Goal: Task Accomplishment & Management: Complete application form

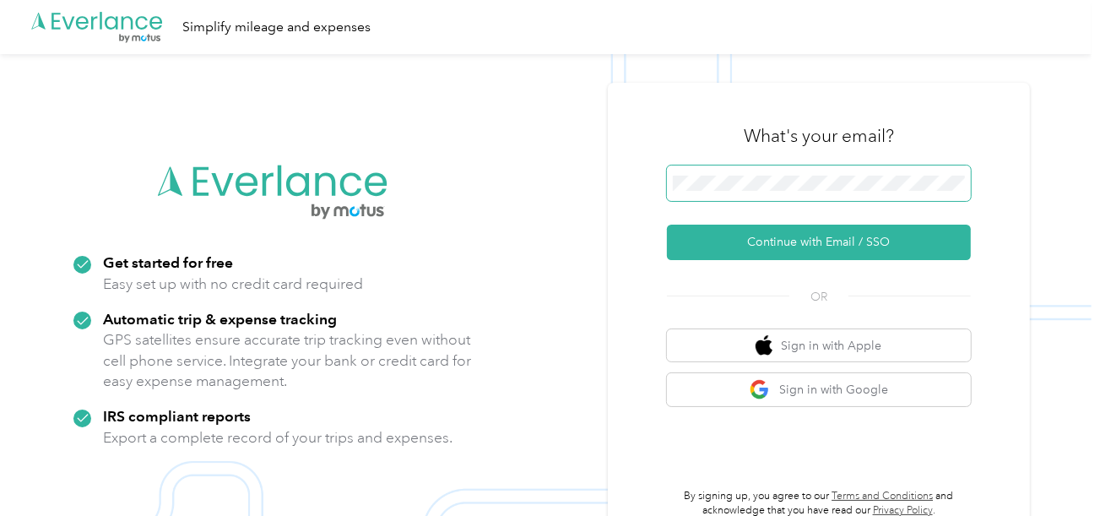
click at [781, 197] on span at bounding box center [819, 182] width 304 height 35
drag, startPoint x: 766, startPoint y: 241, endPoint x: 259, endPoint y: 24, distance: 551.6
click at [766, 241] on button "Continue with Email / SSO" at bounding box center [819, 241] width 304 height 35
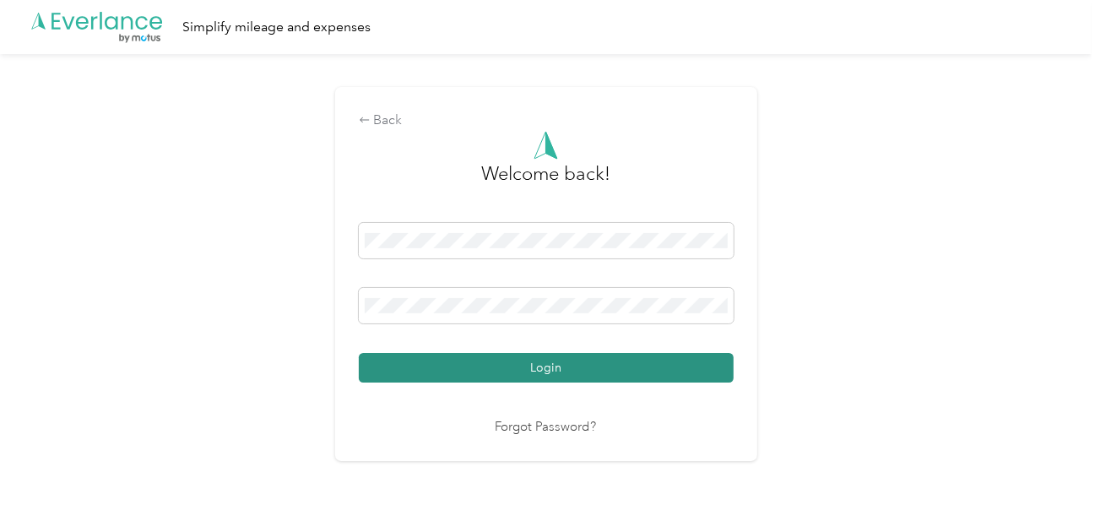
click at [565, 359] on button "Login" at bounding box center [546, 368] width 375 height 30
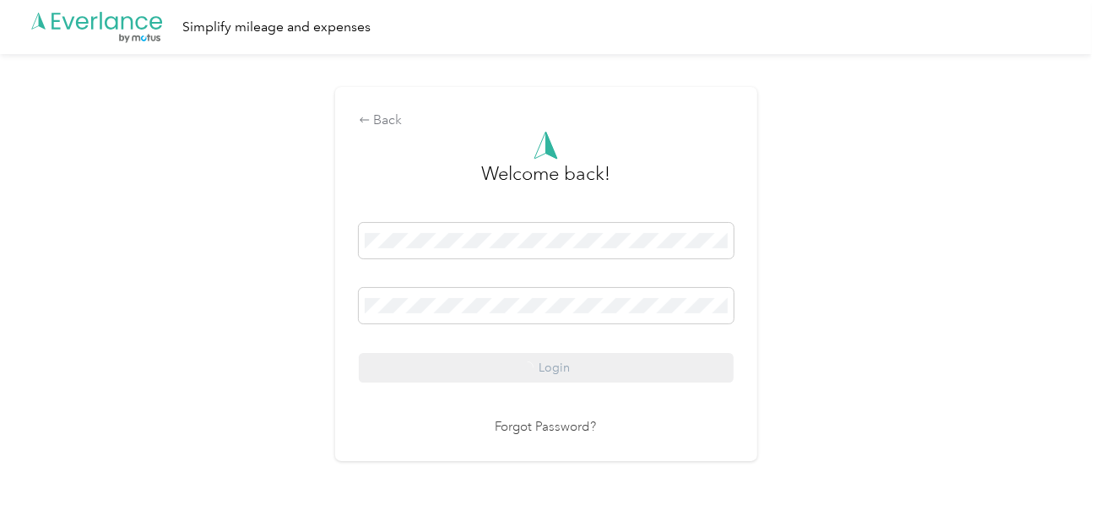
click at [841, 307] on div "Back Welcome back! Login Forgot Password?" at bounding box center [545, 281] width 1091 height 454
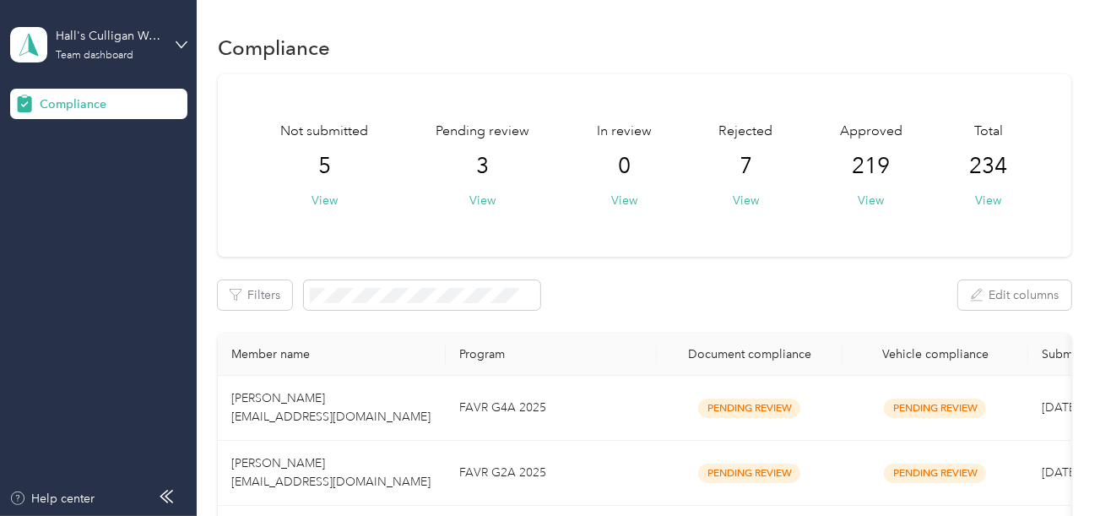
click at [481, 189] on div "Pending review 3 View" at bounding box center [482, 166] width 94 height 88
click at [483, 202] on button "View" at bounding box center [482, 201] width 26 height 18
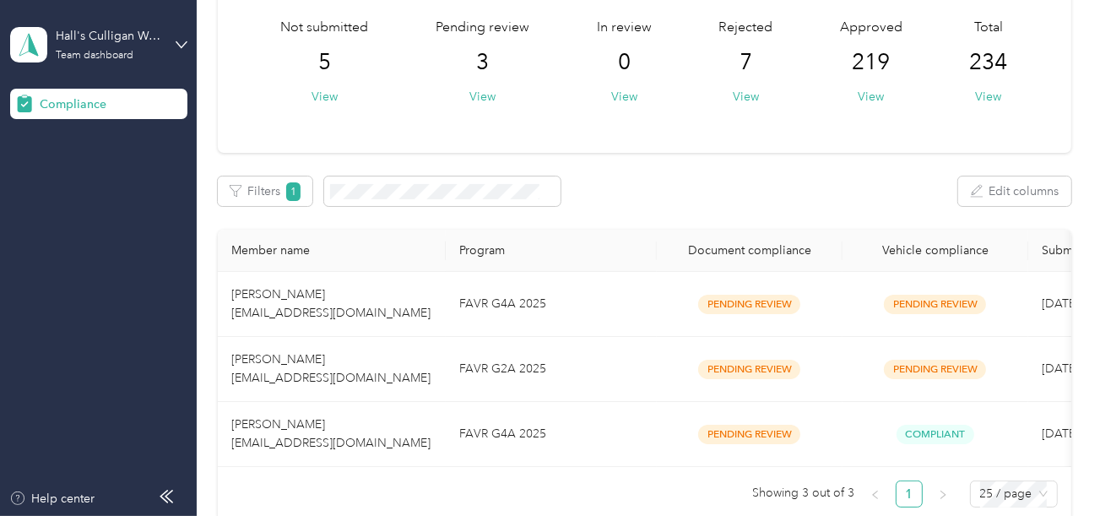
scroll to position [294, 0]
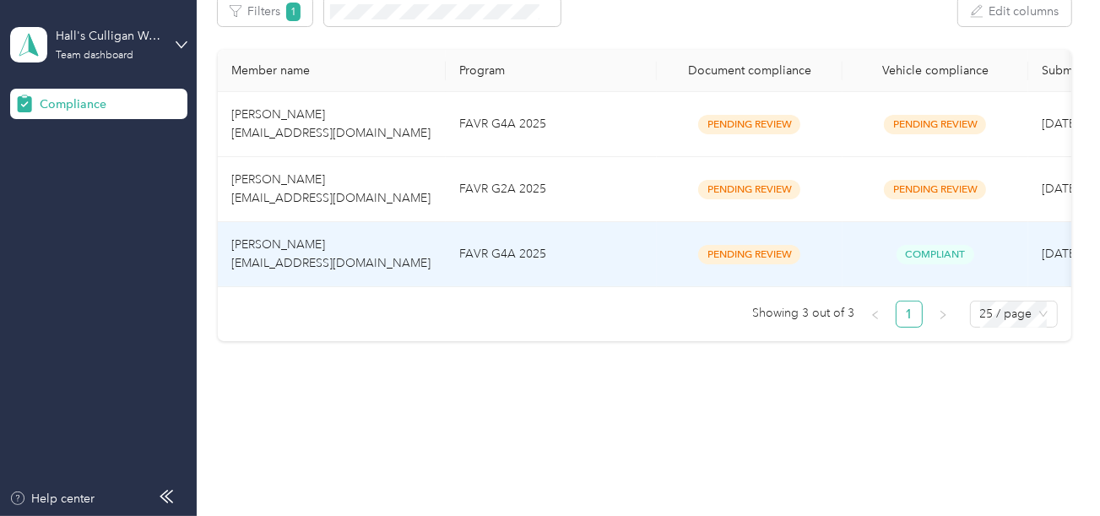
click at [495, 226] on td "FAVR G4A 2025" at bounding box center [551, 254] width 211 height 65
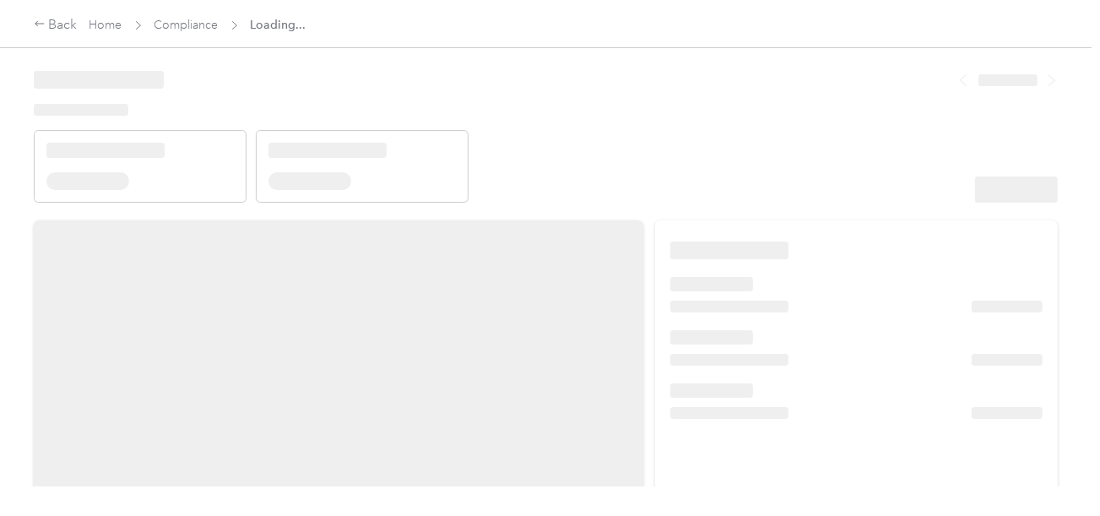
click at [783, 160] on header at bounding box center [546, 130] width 1024 height 143
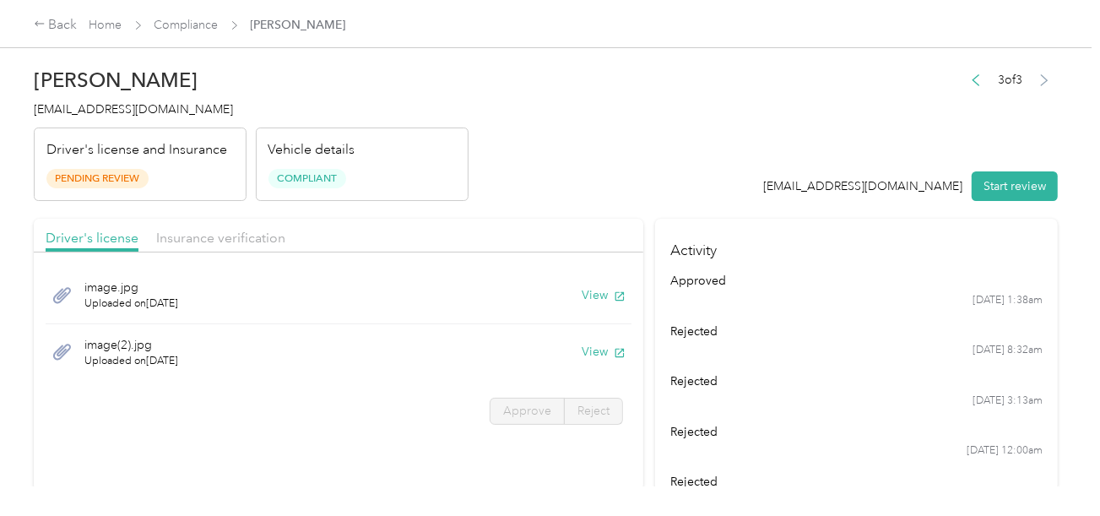
drag, startPoint x: 633, startPoint y: 143, endPoint x: 921, endPoint y: 187, distance: 291.1
click at [785, 167] on div "3 of 3 [EMAIL_ADDRESS][DOMAIN_NAME] Start review" at bounding box center [911, 134] width 295 height 133
click at [981, 176] on button "Start review" at bounding box center [1014, 186] width 86 height 30
click at [678, 127] on header "[PERSON_NAME] [EMAIL_ADDRESS][DOMAIN_NAME] Driver's license and Insurance Pendi…" at bounding box center [546, 130] width 1024 height 142
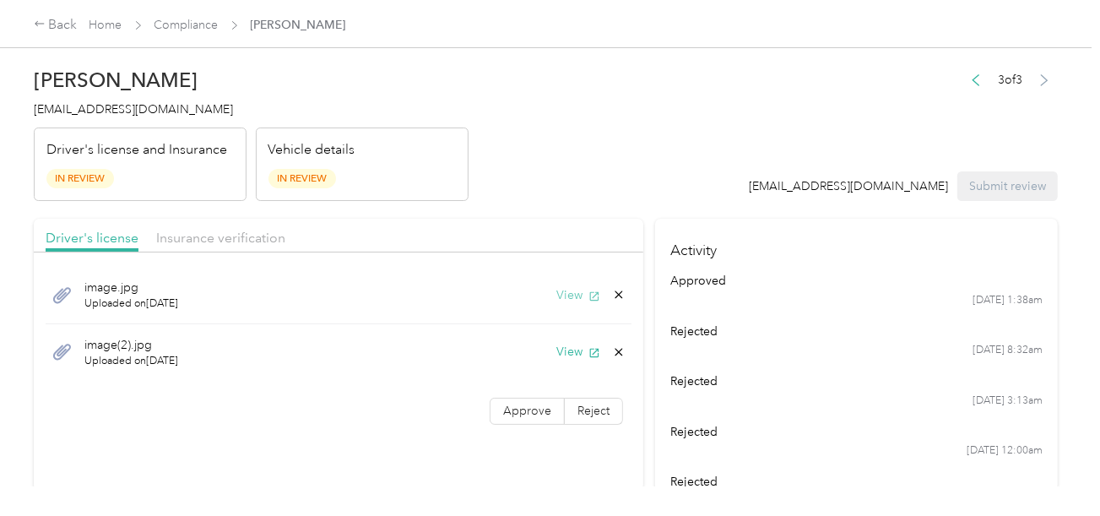
click at [578, 298] on button "View" at bounding box center [578, 295] width 44 height 18
click at [574, 349] on button "View" at bounding box center [578, 352] width 44 height 18
drag, startPoint x: 206, startPoint y: 242, endPoint x: 603, endPoint y: 178, distance: 401.8
click at [214, 242] on span "Insurance verification" at bounding box center [220, 238] width 129 height 16
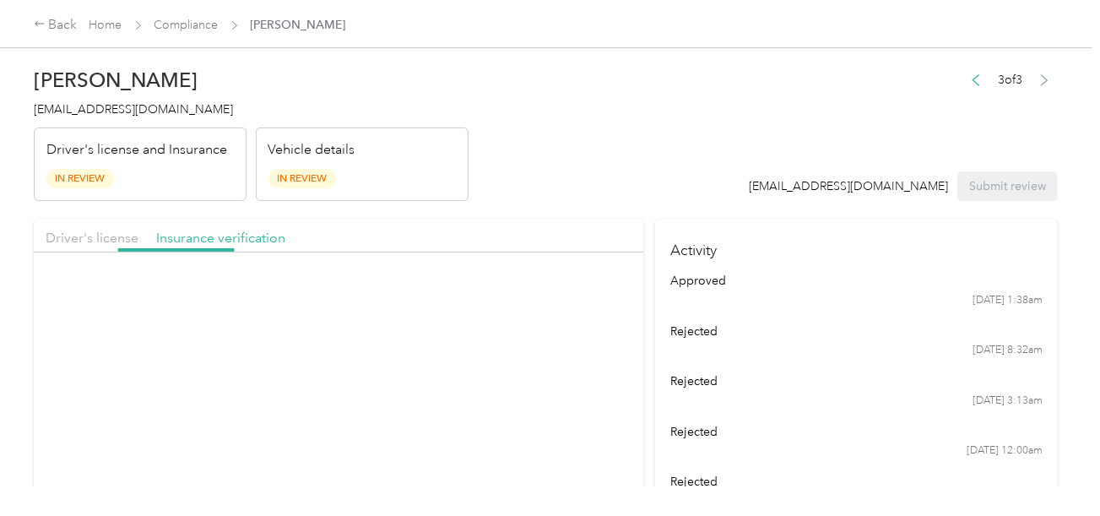
drag, startPoint x: 603, startPoint y: 178, endPoint x: 617, endPoint y: 254, distance: 77.3
click at [606, 184] on header "[PERSON_NAME] [EMAIL_ADDRESS][DOMAIN_NAME] Driver's license and Insurance In Re…" at bounding box center [546, 130] width 1024 height 142
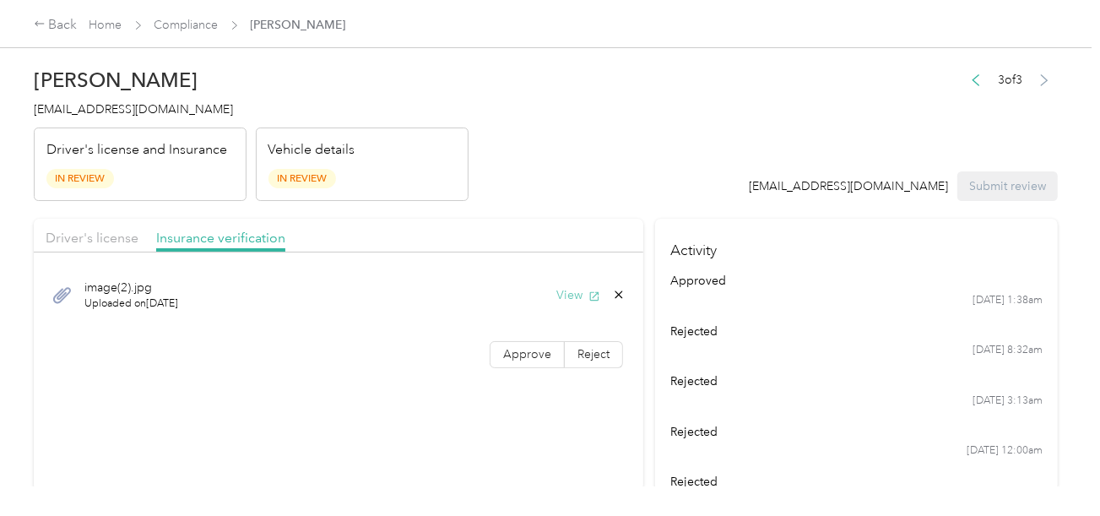
click at [559, 294] on button "View" at bounding box center [578, 295] width 44 height 18
drag, startPoint x: 619, startPoint y: 293, endPoint x: 608, endPoint y: 302, distance: 15.0
click at [617, 295] on icon at bounding box center [619, 295] width 14 height 14
click at [570, 307] on button "Yes" at bounding box center [574, 307] width 33 height 27
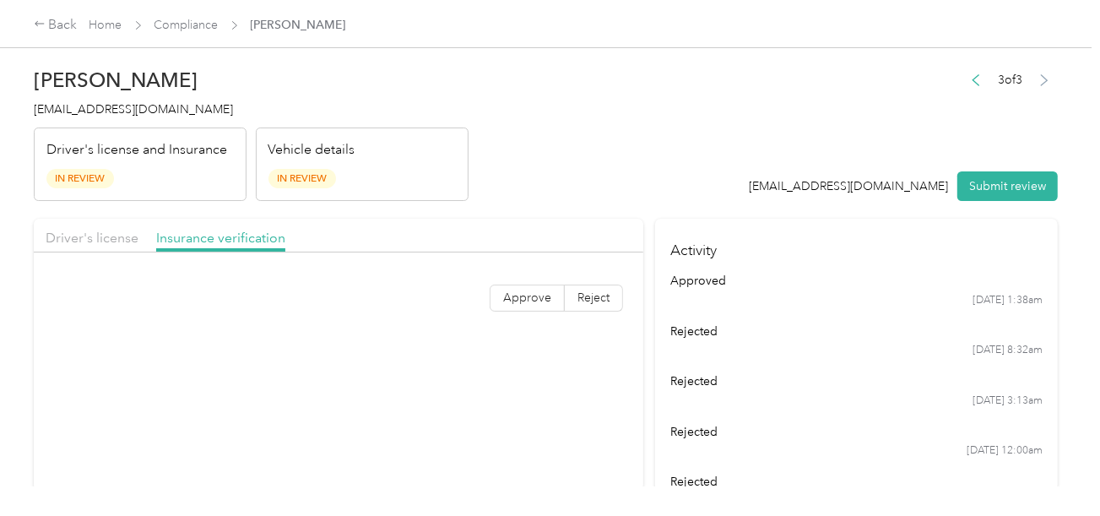
click at [523, 278] on div "Approve Reject" at bounding box center [338, 292] width 609 height 62
click at [516, 285] on label "Approve" at bounding box center [526, 297] width 75 height 27
click at [93, 233] on span "Driver's license" at bounding box center [92, 238] width 93 height 16
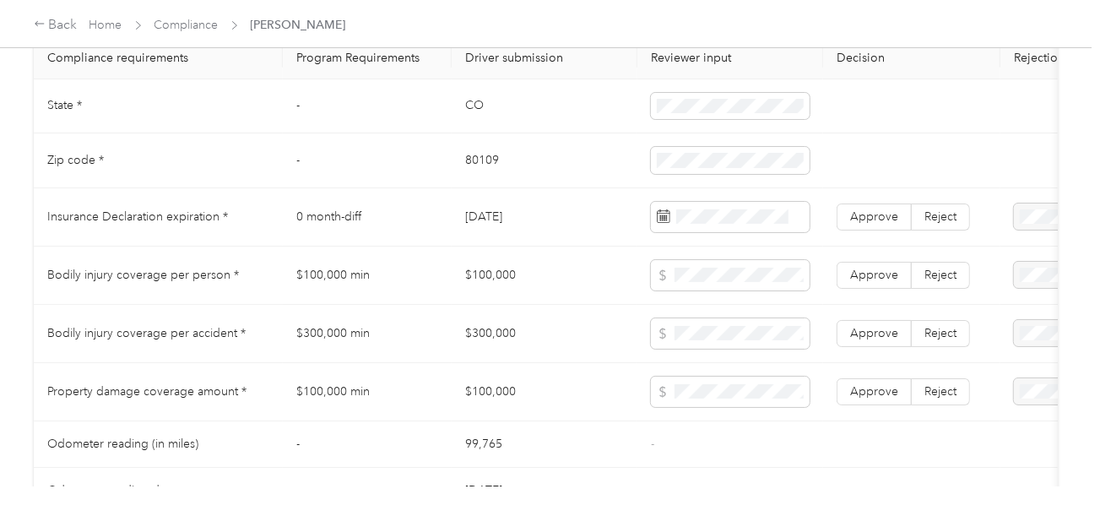
scroll to position [831, 0]
click at [938, 226] on span "Reject" at bounding box center [940, 219] width 32 height 14
click at [997, 281] on span "Insurance expiration missing from uploaded Insurance Policy doc" at bounding box center [1019, 284] width 108 height 68
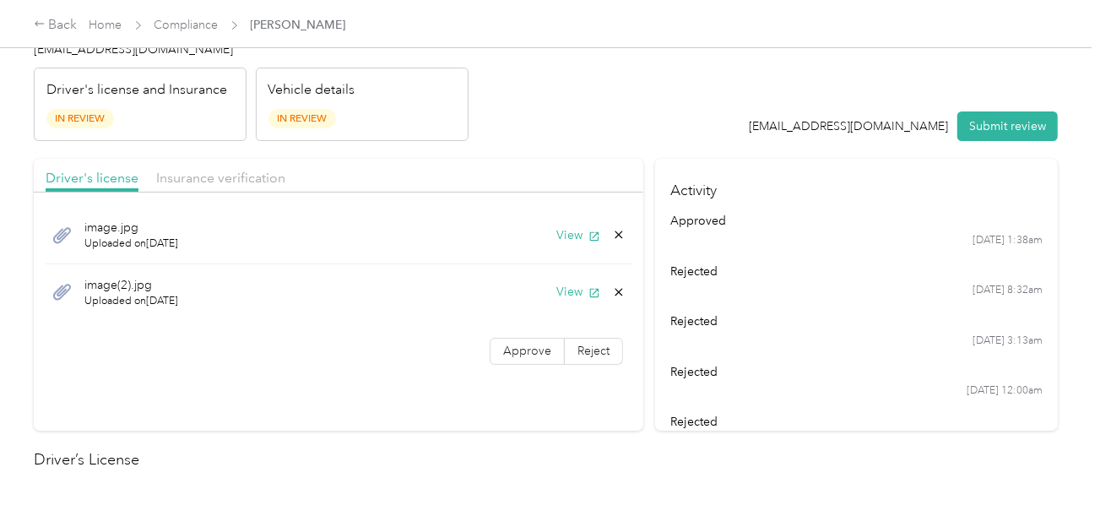
scroll to position [0, 0]
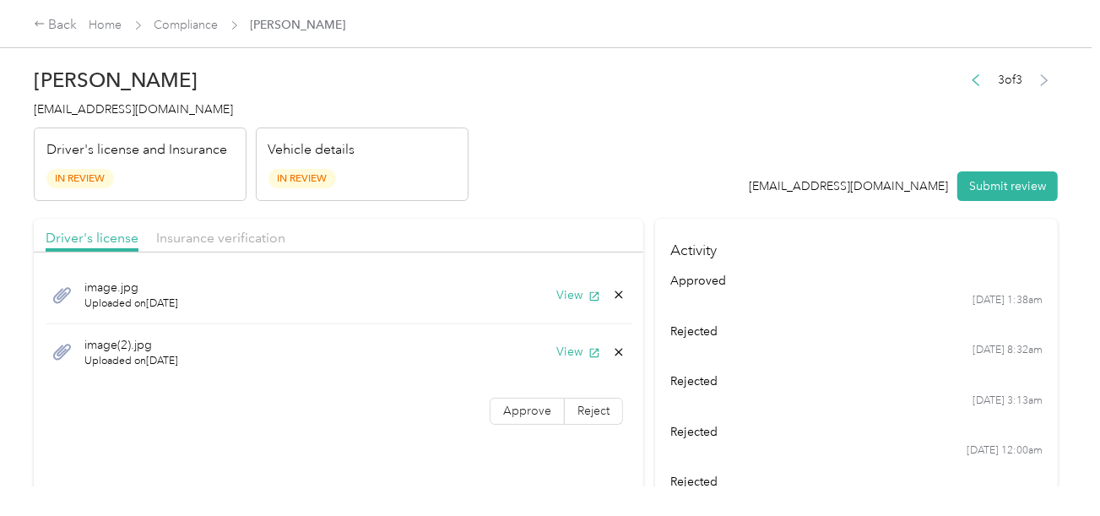
drag, startPoint x: 738, startPoint y: 141, endPoint x: 905, endPoint y: 204, distance: 178.7
click at [741, 142] on header "[PERSON_NAME] [EMAIL_ADDRESS][DOMAIN_NAME] Driver's license and Insurance In Re…" at bounding box center [546, 130] width 1024 height 142
drag, startPoint x: 987, startPoint y: 198, endPoint x: 695, endPoint y: 125, distance: 301.9
click at [983, 198] on button "Submit review" at bounding box center [1007, 186] width 100 height 30
click at [678, 124] on header "[PERSON_NAME] [EMAIL_ADDRESS][DOMAIN_NAME] Driver's license and Insurance In Re…" at bounding box center [546, 130] width 1024 height 142
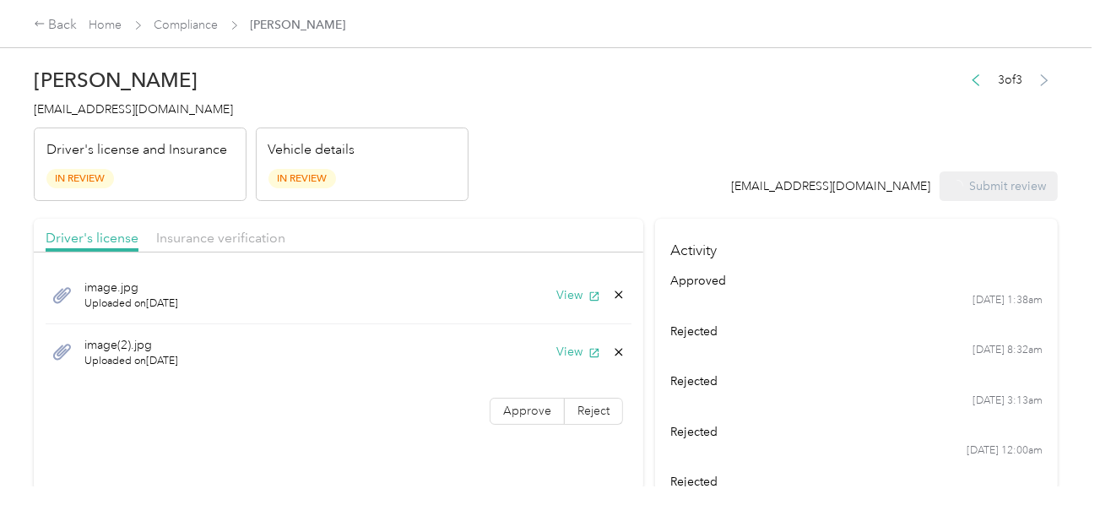
click at [105, 103] on span "[EMAIL_ADDRESS][DOMAIN_NAME]" at bounding box center [133, 109] width 199 height 14
copy span "[EMAIL_ADDRESS][DOMAIN_NAME]"
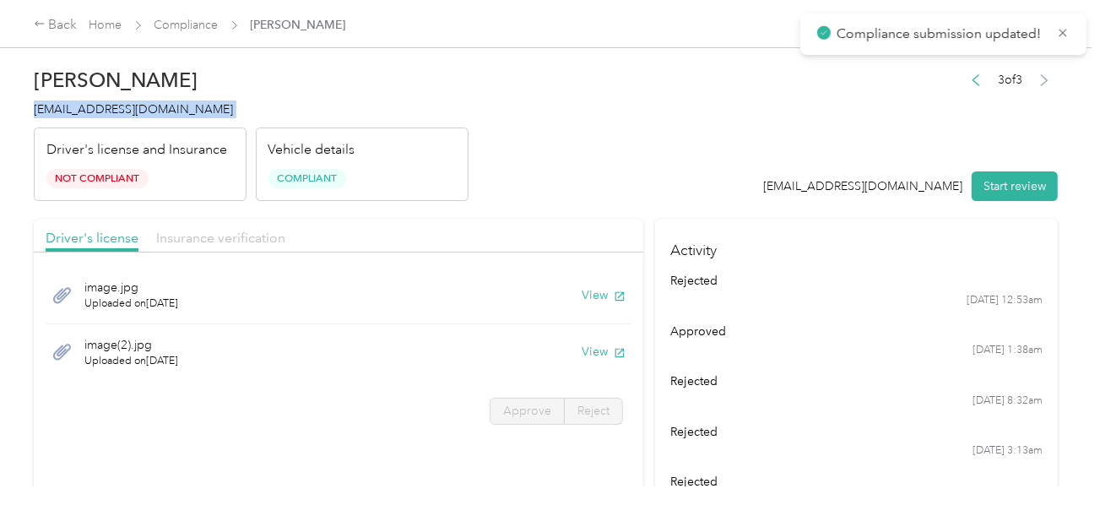
click at [235, 238] on span "Insurance verification" at bounding box center [220, 238] width 129 height 16
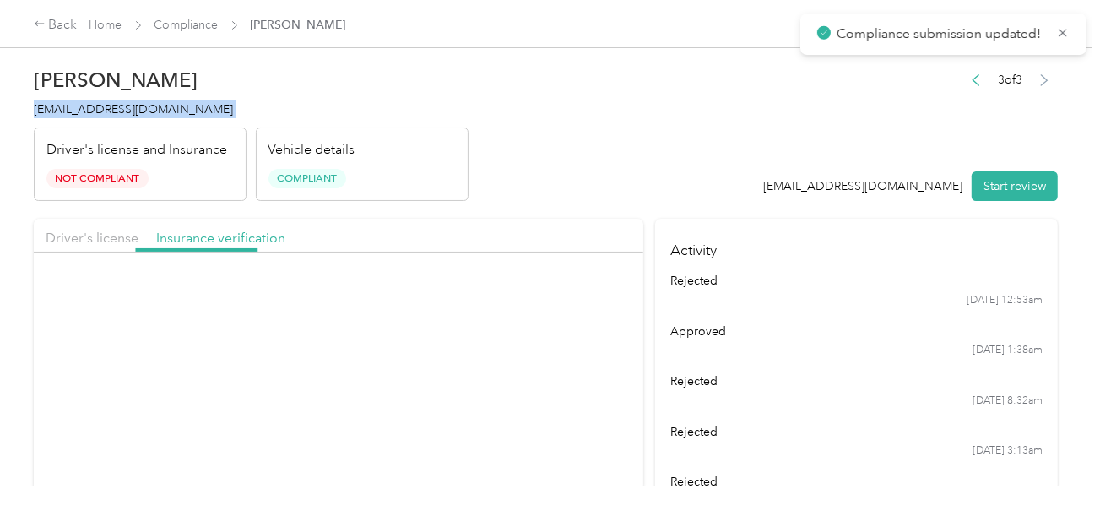
click at [620, 178] on header "[PERSON_NAME] [EMAIL_ADDRESS][DOMAIN_NAME] Driver's license and Insurance Not C…" at bounding box center [546, 130] width 1024 height 142
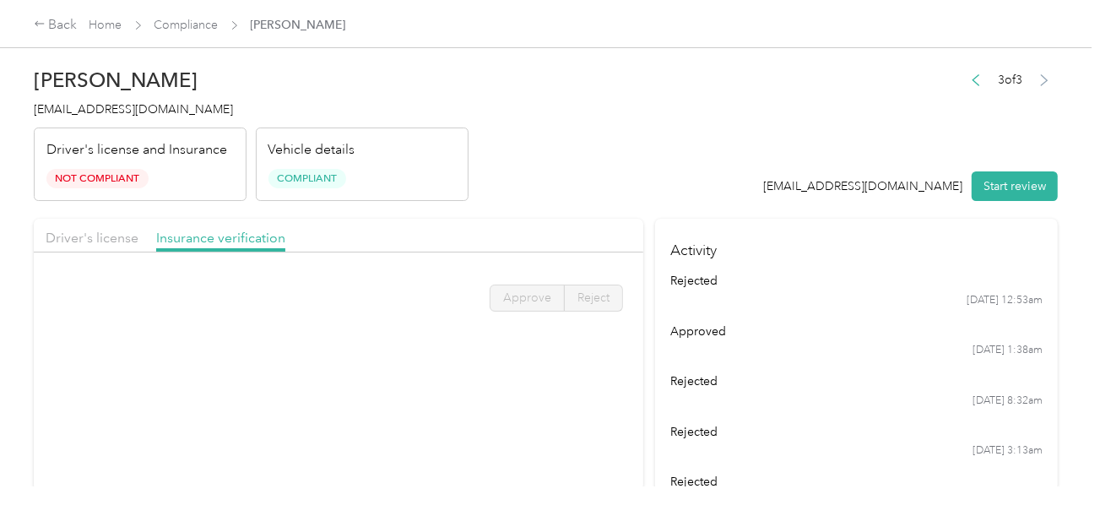
drag, startPoint x: 324, startPoint y: 192, endPoint x: 213, endPoint y: 63, distance: 169.9
click at [321, 190] on div "Vehicle details Compliant" at bounding box center [362, 164] width 213 height 74
click at [198, 22] on link "Compliance" at bounding box center [186, 25] width 64 height 14
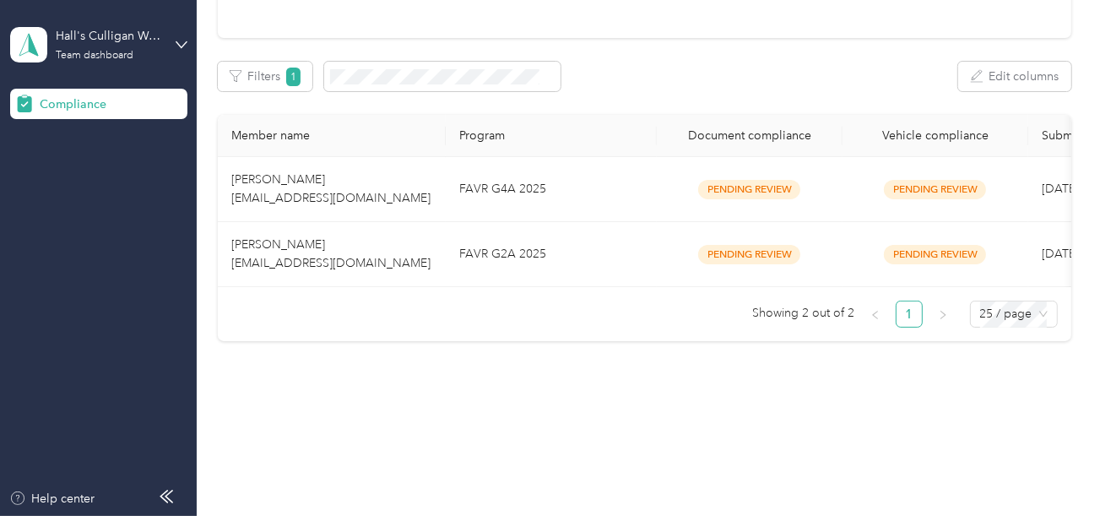
scroll to position [230, 0]
drag, startPoint x: 516, startPoint y: 320, endPoint x: 530, endPoint y: 235, distance: 86.3
click at [516, 317] on ul "Showing 2 out of 2 1 25 / page" at bounding box center [638, 313] width 840 height 27
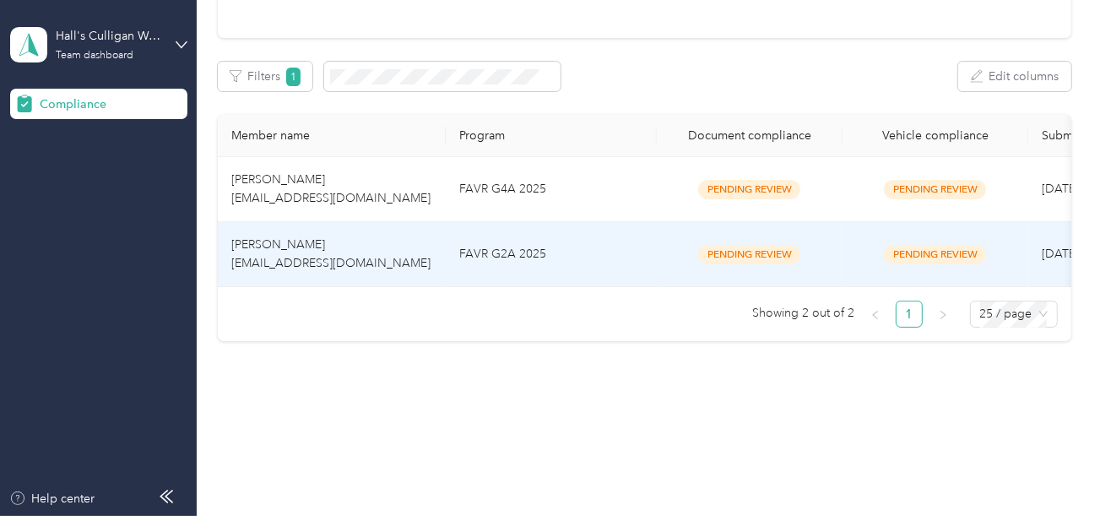
click at [530, 235] on td "FAVR G2A 2025" at bounding box center [551, 254] width 211 height 65
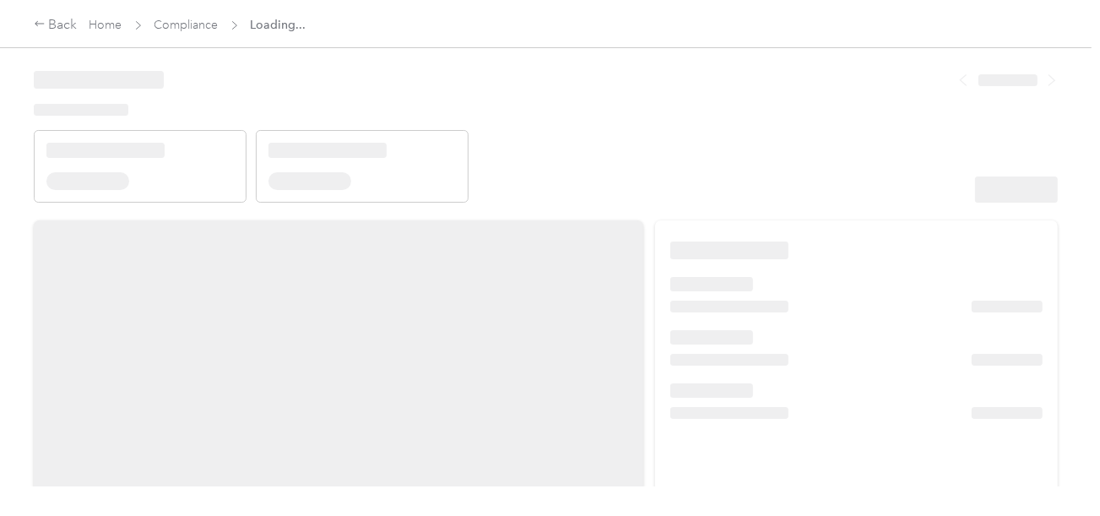
click at [744, 149] on header at bounding box center [546, 130] width 1024 height 143
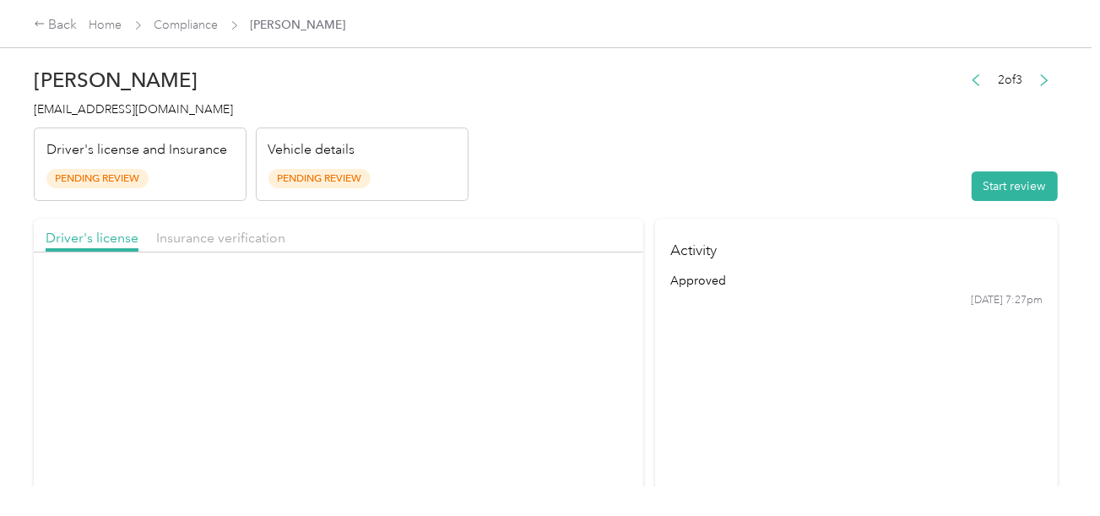
click at [782, 138] on header "[PERSON_NAME] [EMAIL_ADDRESS][DOMAIN_NAME] Driver's license and Insurance Pendi…" at bounding box center [546, 130] width 1024 height 142
drag, startPoint x: 972, startPoint y: 180, endPoint x: 928, endPoint y: 181, distance: 43.9
click at [974, 181] on button "Start review" at bounding box center [1014, 186] width 86 height 30
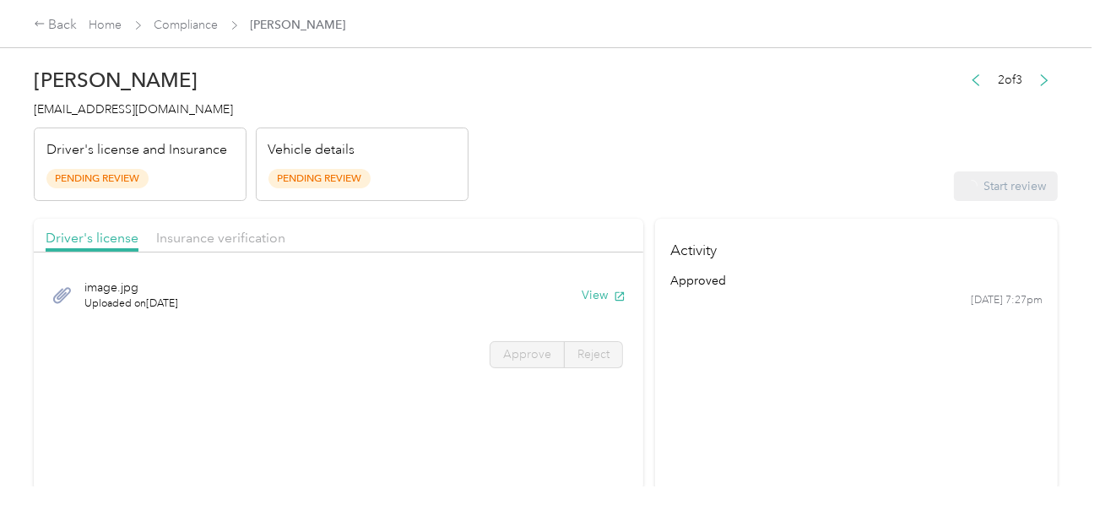
drag, startPoint x: 685, startPoint y: 150, endPoint x: 445, endPoint y: 238, distance: 256.0
click at [685, 150] on header "[PERSON_NAME] [EMAIL_ADDRESS][DOMAIN_NAME] Driver's license and Insurance Pendi…" at bounding box center [546, 130] width 1024 height 142
click at [581, 287] on button "View" at bounding box center [603, 295] width 44 height 18
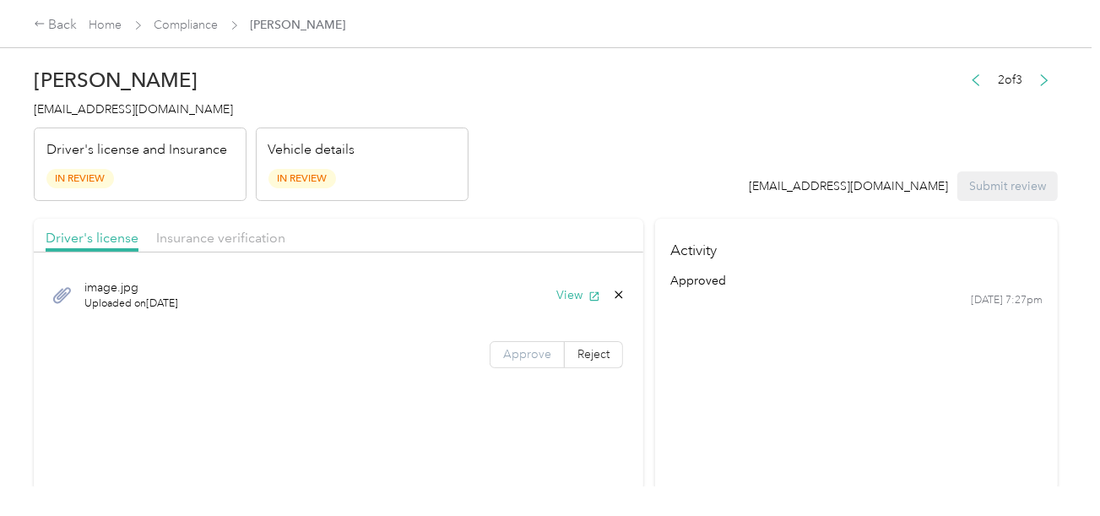
click at [513, 344] on label "Approve" at bounding box center [526, 354] width 75 height 27
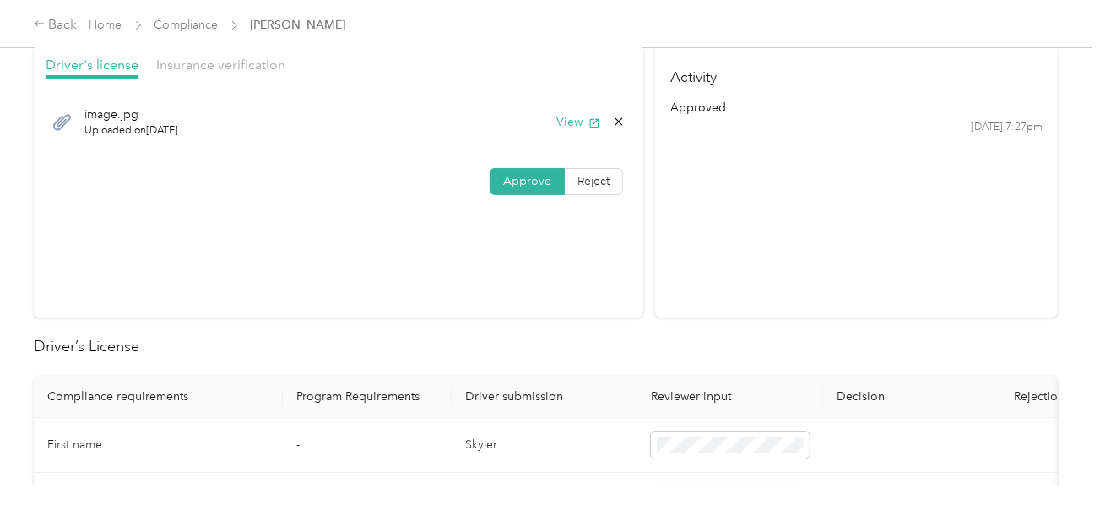
scroll to position [421, 0]
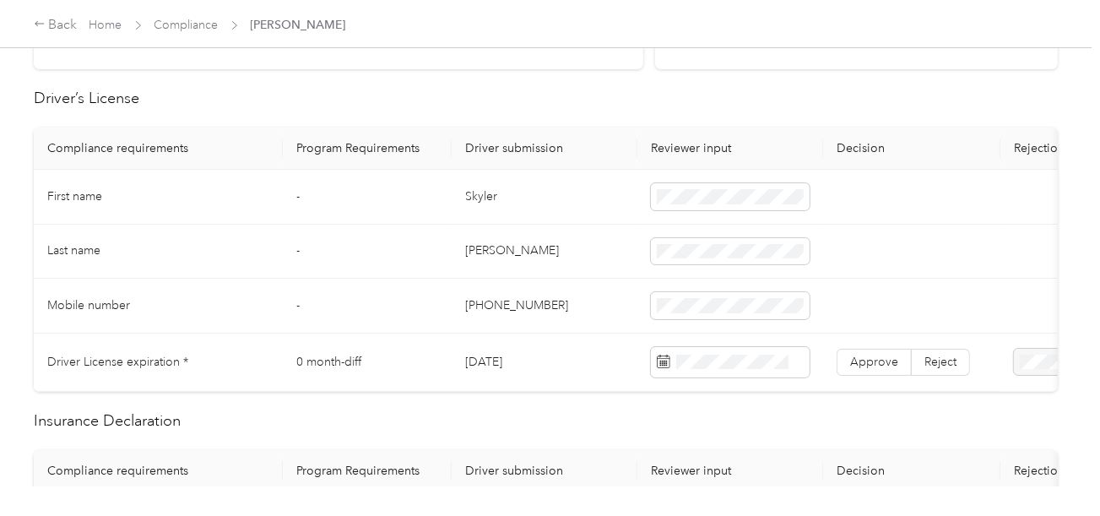
click at [474, 189] on td "Skyler" at bounding box center [544, 197] width 186 height 55
copy td "Skyler"
click at [459, 256] on td "[PERSON_NAME]" at bounding box center [544, 251] width 186 height 55
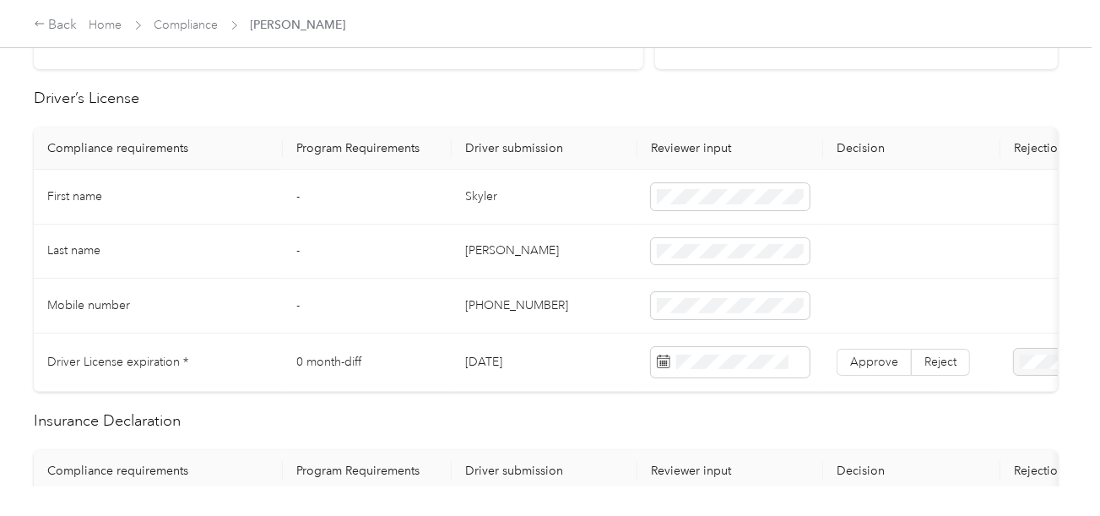
click at [463, 255] on td "[PERSON_NAME]" at bounding box center [544, 251] width 186 height 55
copy td "[PERSON_NAME]"
click at [463, 255] on td "[PERSON_NAME]" at bounding box center [544, 251] width 186 height 55
click at [483, 247] on td "[PERSON_NAME]" at bounding box center [544, 251] width 186 height 55
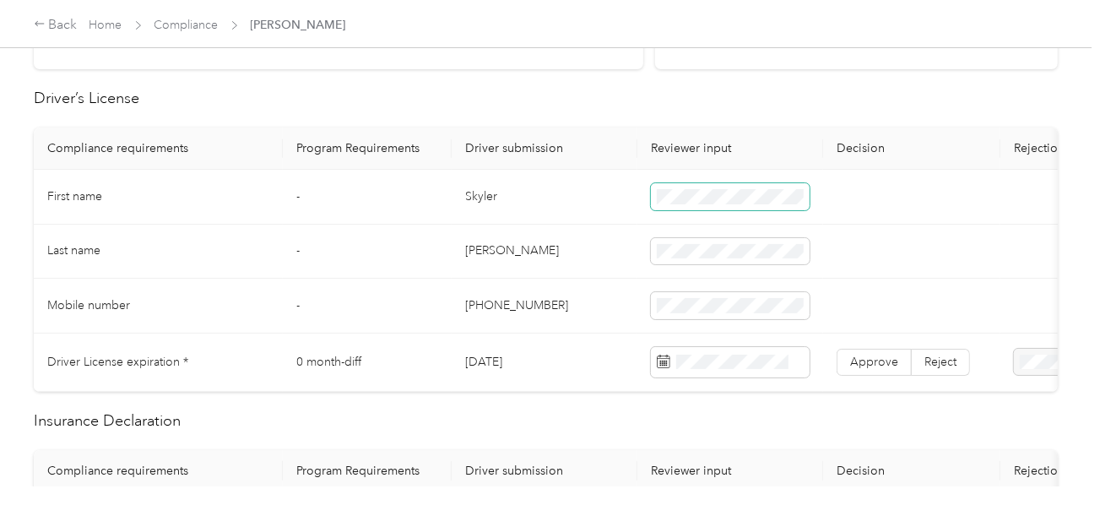
click at [741, 203] on span at bounding box center [730, 196] width 159 height 27
click at [727, 240] on span at bounding box center [730, 251] width 159 height 27
click at [868, 224] on td at bounding box center [911, 251] width 177 height 55
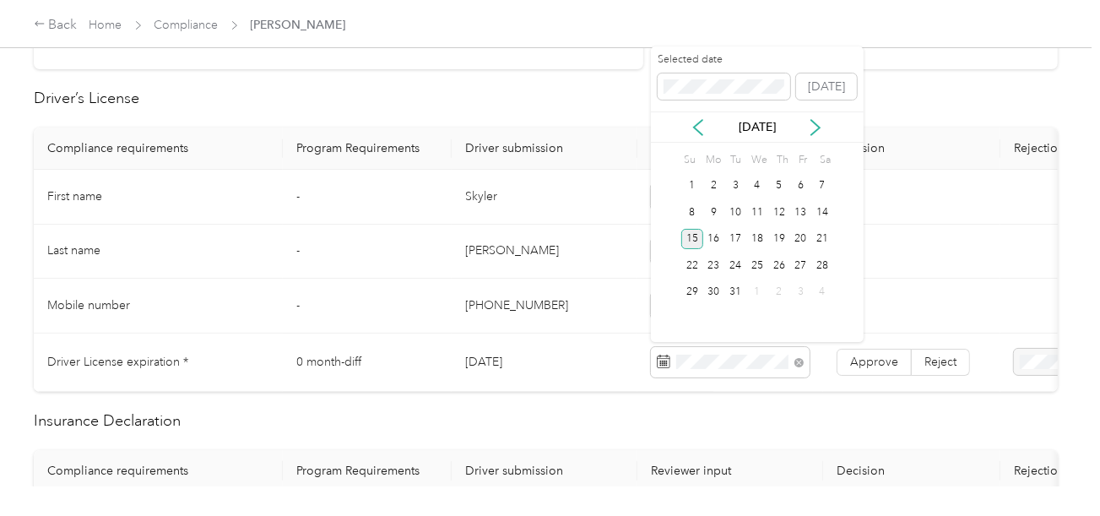
drag, startPoint x: 692, startPoint y: 243, endPoint x: 820, endPoint y: 327, distance: 153.5
click at [692, 244] on div "15" at bounding box center [692, 239] width 22 height 21
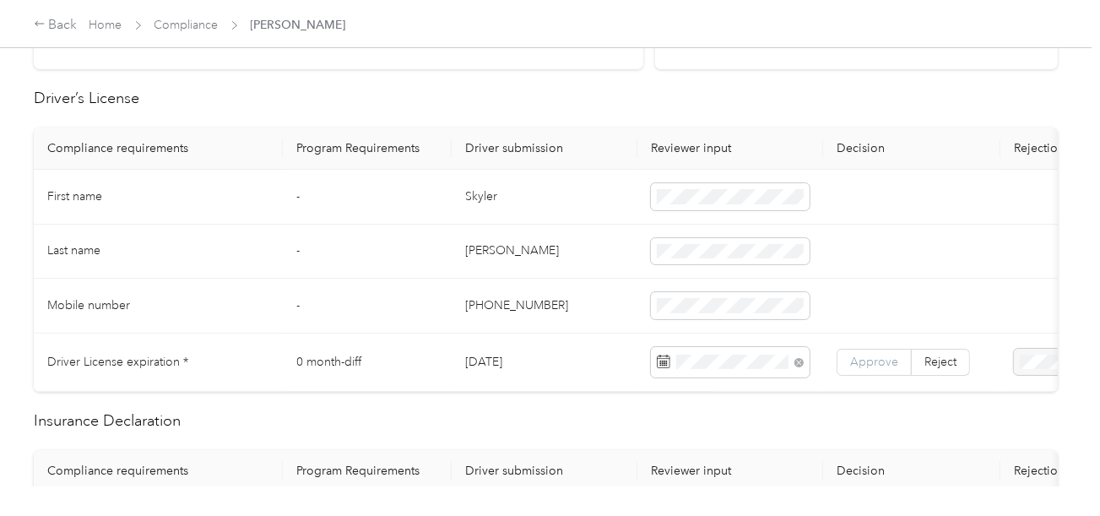
click at [842, 357] on label "Approve" at bounding box center [873, 362] width 75 height 27
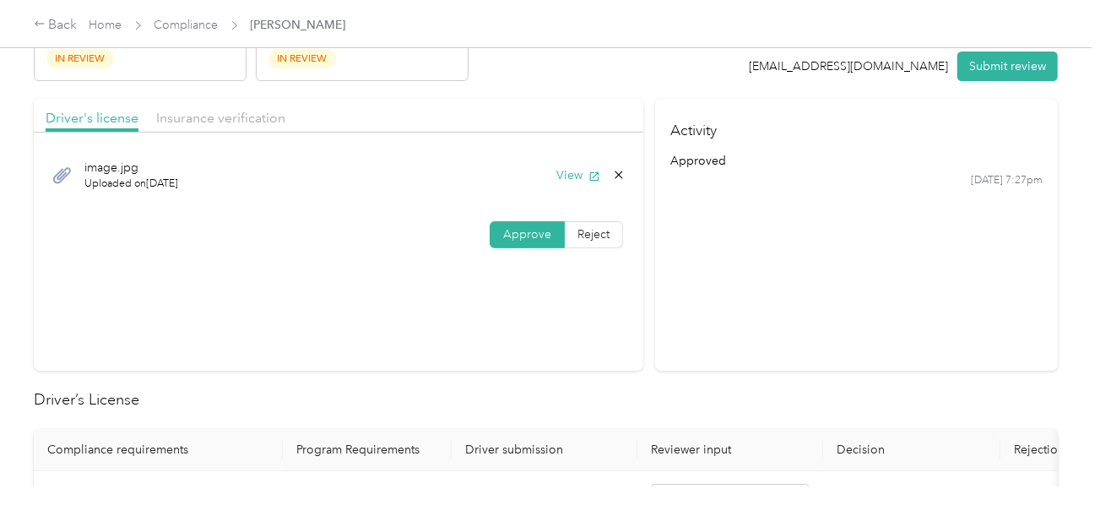
scroll to position [0, 0]
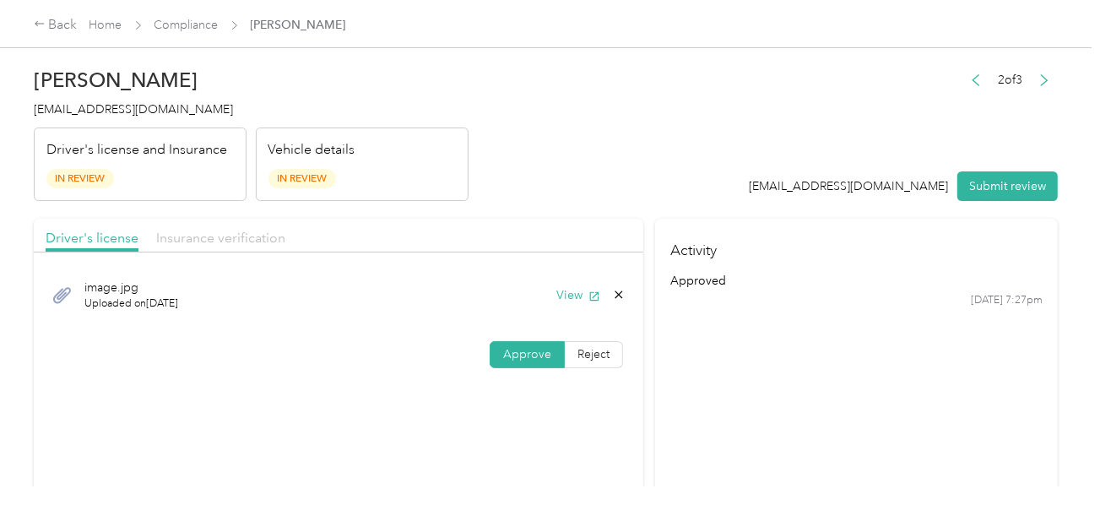
click at [231, 236] on span "Insurance verification" at bounding box center [220, 238] width 129 height 16
drag, startPoint x: 498, startPoint y: 189, endPoint x: 518, endPoint y: 237, distance: 52.2
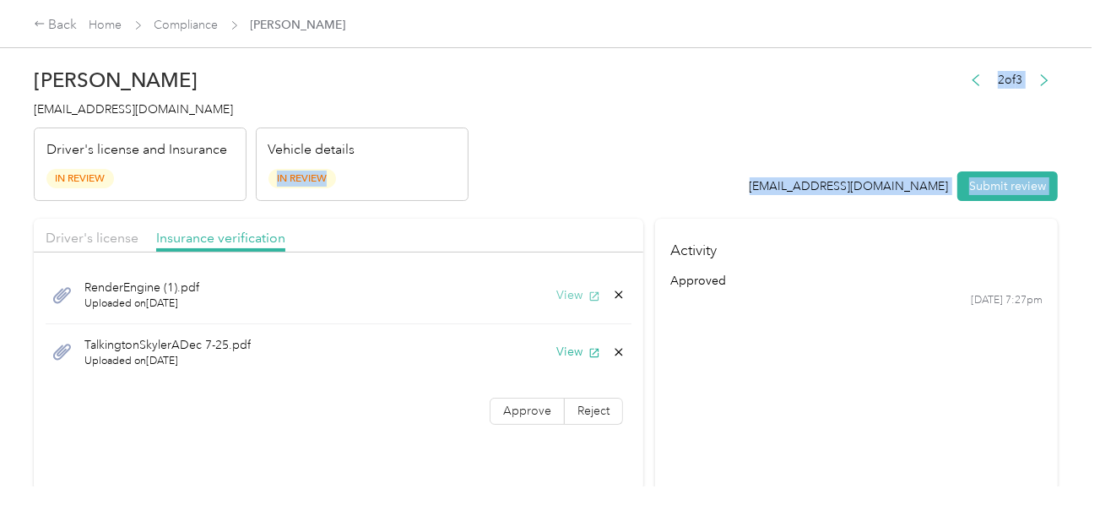
click at [561, 289] on button "View" at bounding box center [578, 295] width 44 height 18
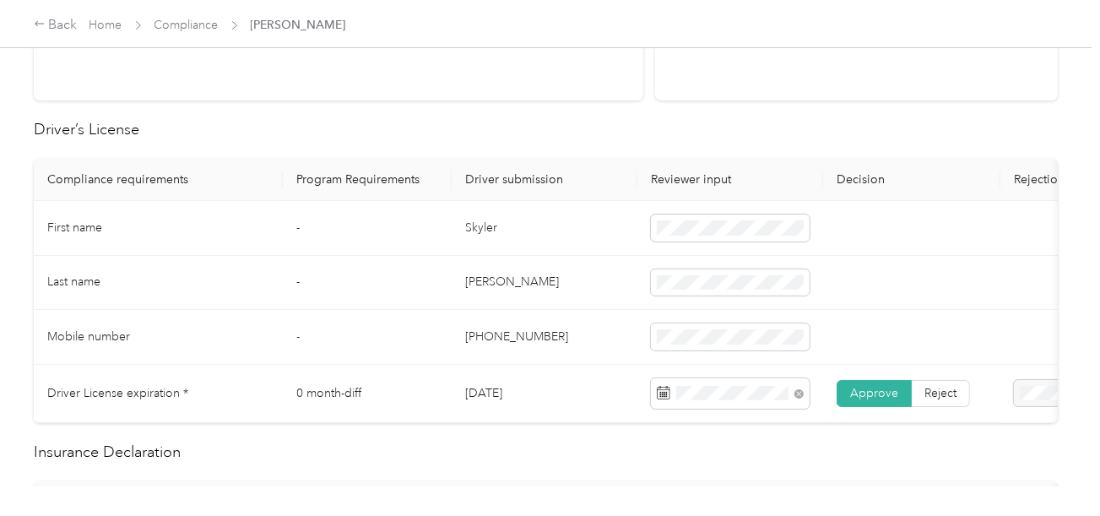
scroll to position [675, 0]
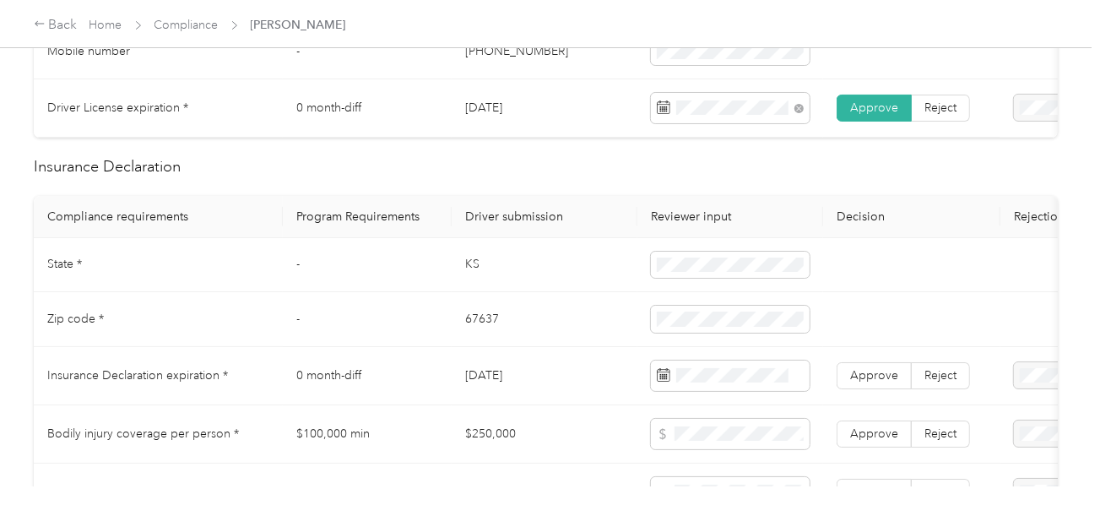
click at [468, 271] on td "KS" at bounding box center [544, 265] width 186 height 55
copy td "KS"
click at [468, 325] on td "67637" at bounding box center [544, 319] width 186 height 55
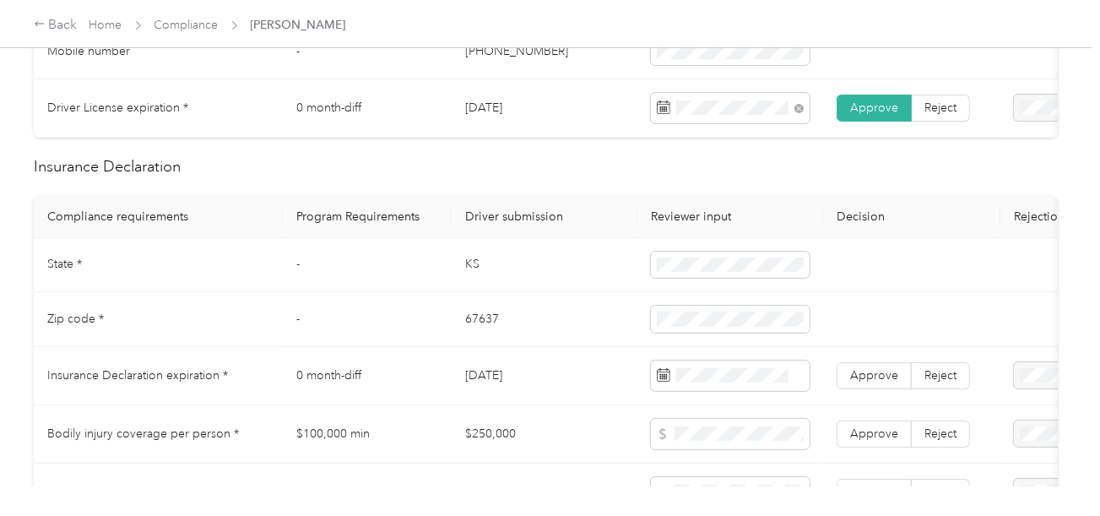
click at [468, 325] on td "67637" at bounding box center [544, 319] width 186 height 55
copy td "67637"
click at [652, 322] on span at bounding box center [730, 318] width 159 height 27
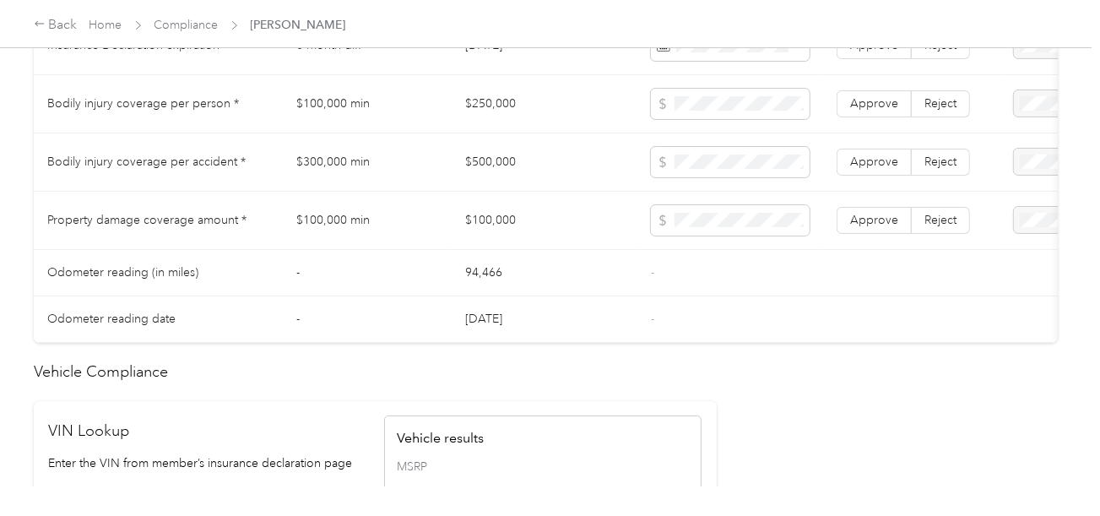
scroll to position [1350, 0]
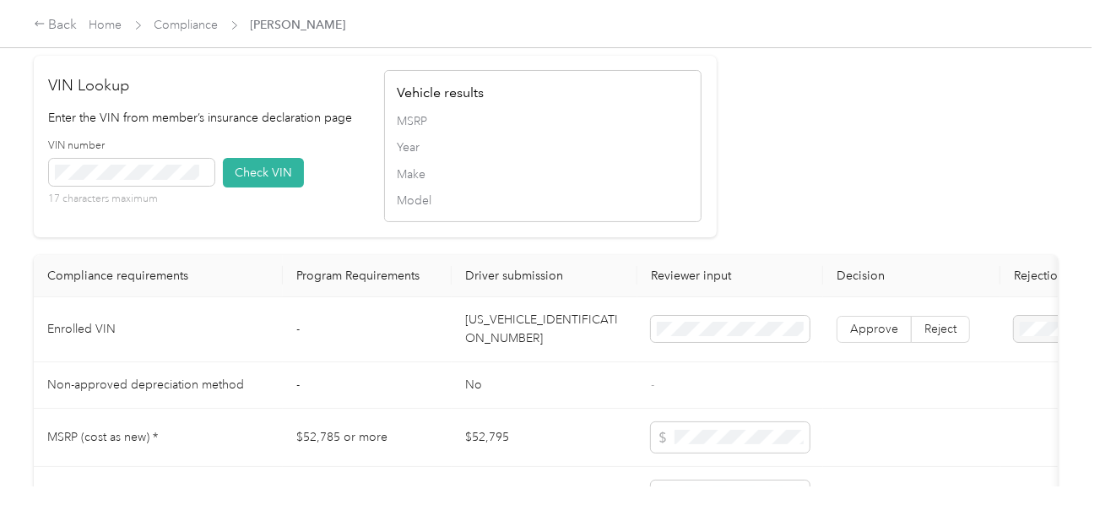
click at [492, 334] on td "[US_VEHICLE_IDENTIFICATION_NUMBER]" at bounding box center [544, 329] width 186 height 65
copy td "[US_VEHICLE_IDENTIFICATION_NUMBER]"
drag, startPoint x: 492, startPoint y: 334, endPoint x: 1095, endPoint y: 332, distance: 603.4
click at [492, 335] on td "[US_VEHICLE_IDENTIFICATION_NUMBER]" at bounding box center [544, 329] width 186 height 65
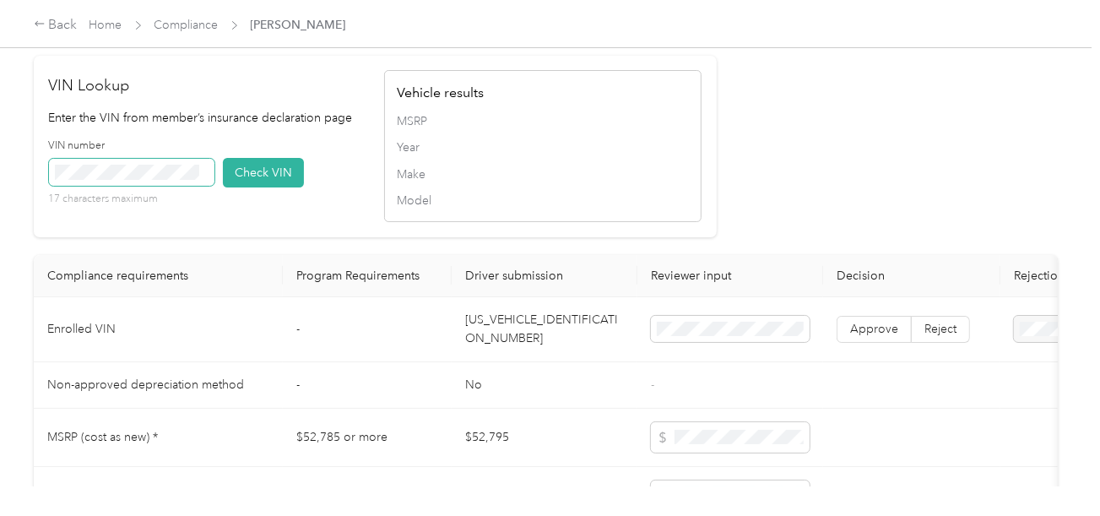
click at [140, 186] on span at bounding box center [131, 172] width 165 height 27
drag, startPoint x: 246, startPoint y: 200, endPoint x: 472, endPoint y: 216, distance: 226.7
click at [251, 187] on button "Check VIN" at bounding box center [263, 173] width 81 height 30
click at [731, 343] on span at bounding box center [730, 329] width 159 height 27
drag, startPoint x: 144, startPoint y: 214, endPoint x: 154, endPoint y: 199, distance: 18.3
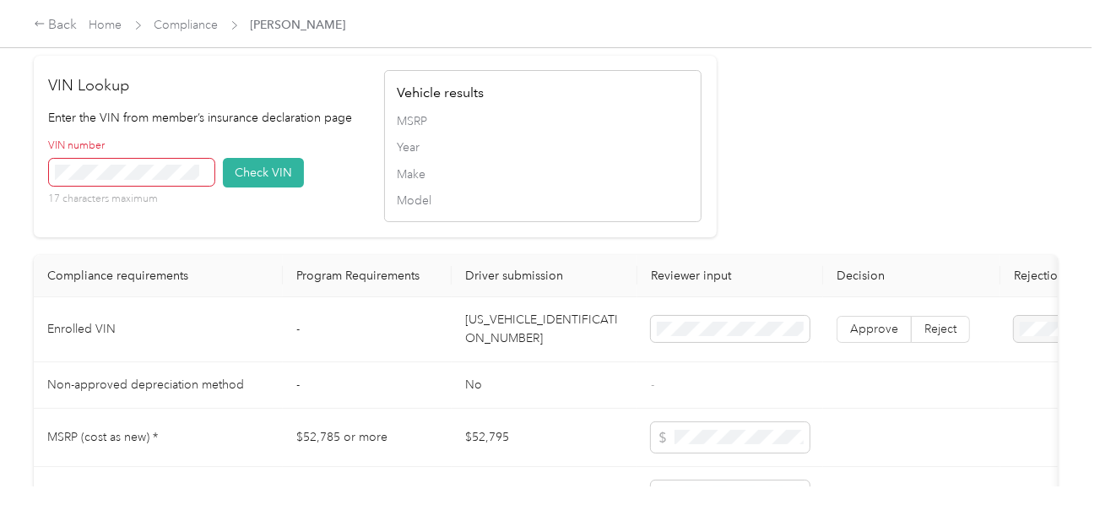
click at [145, 207] on p "17 characters maximum" at bounding box center [131, 199] width 165 height 15
drag, startPoint x: 240, startPoint y: 185, endPoint x: 554, endPoint y: 190, distance: 314.0
click at [253, 187] on button "Check VIN" at bounding box center [263, 173] width 81 height 30
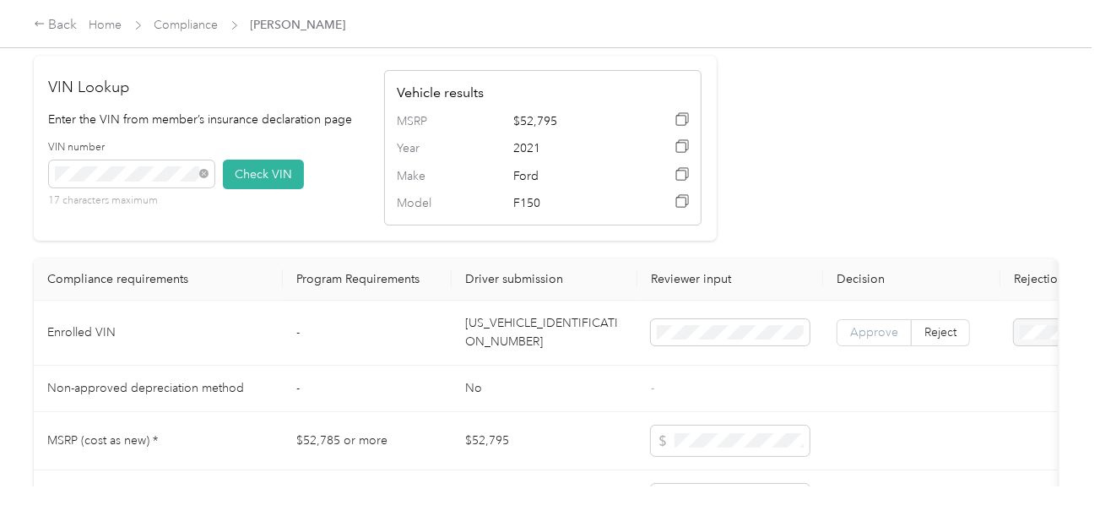
click at [879, 339] on span "Approve" at bounding box center [874, 332] width 48 height 14
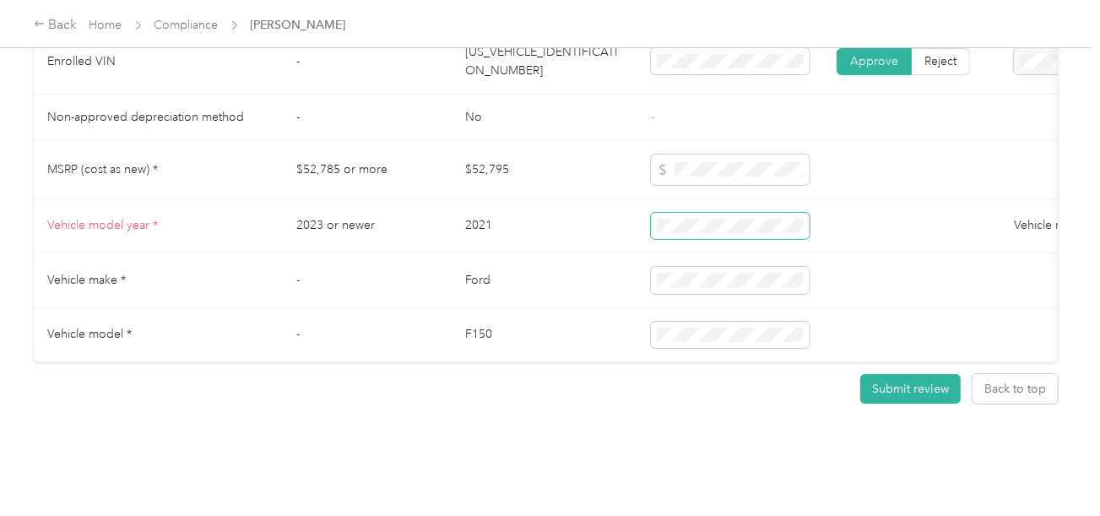
scroll to position [977, 0]
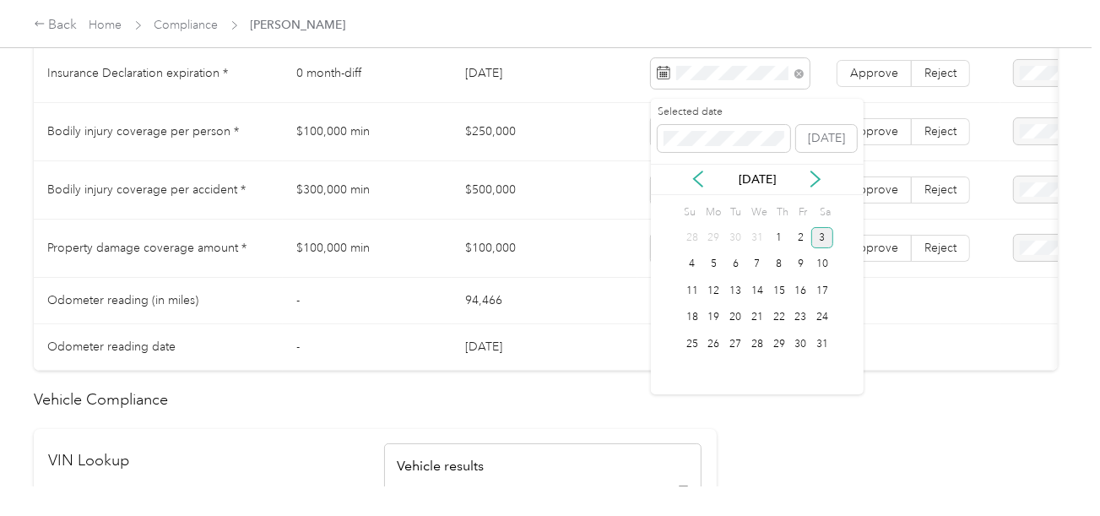
click at [814, 233] on div "3" at bounding box center [822, 237] width 22 height 21
click at [870, 78] on span "Approve" at bounding box center [874, 73] width 48 height 14
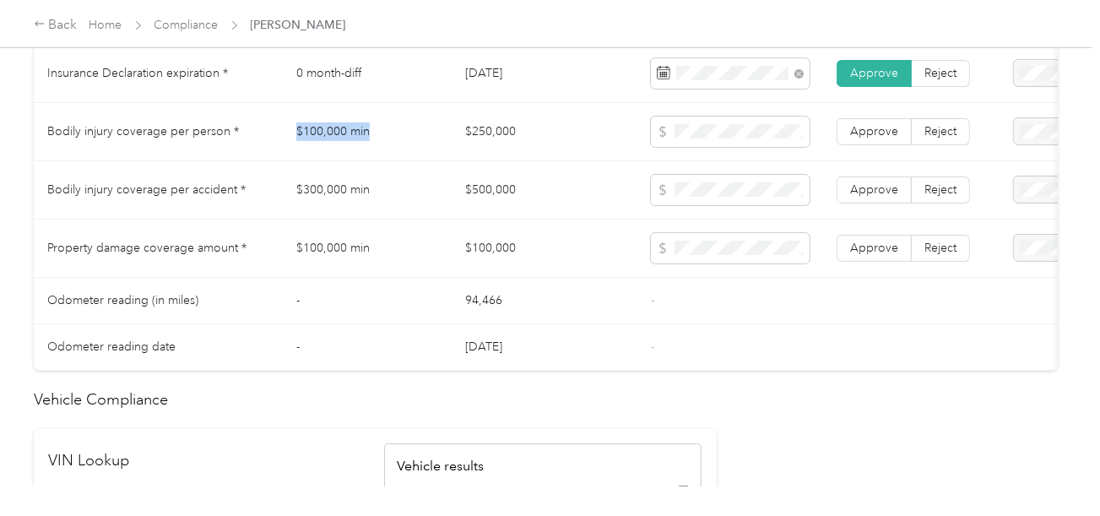
copy td "$100,000 min"
drag, startPoint x: 294, startPoint y: 136, endPoint x: 554, endPoint y: 141, distance: 260.8
click at [432, 141] on td "$100,000 min" at bounding box center [367, 132] width 169 height 58
copy td "$300,000 mi"
copy td "$300,000 min"
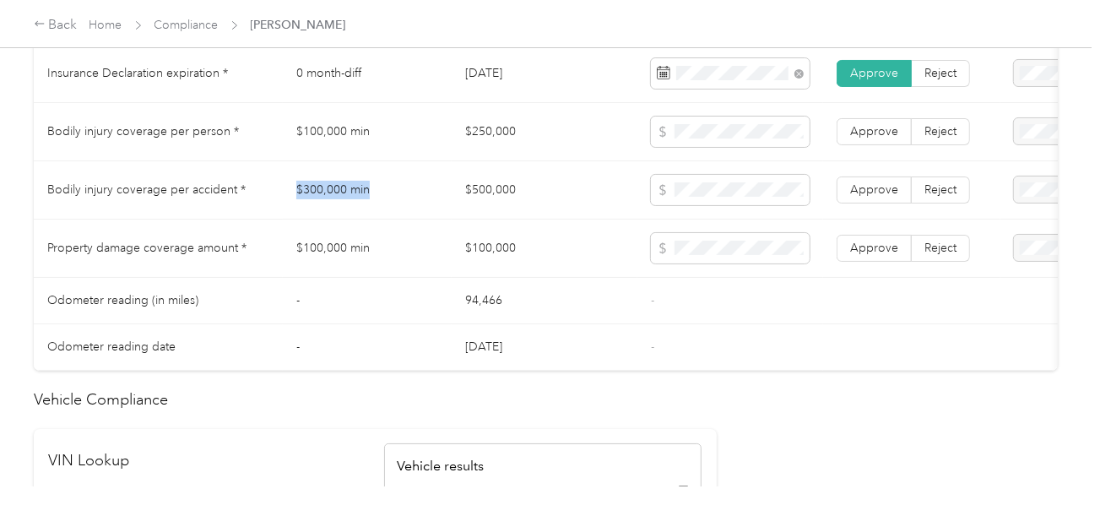
drag, startPoint x: 287, startPoint y: 192, endPoint x: 391, endPoint y: 192, distance: 103.8
click at [391, 192] on td "$300,000 min" at bounding box center [367, 190] width 169 height 58
click at [646, 180] on td at bounding box center [730, 190] width 186 height 58
drag, startPoint x: 484, startPoint y: 262, endPoint x: 426, endPoint y: 263, distance: 57.4
click at [476, 263] on td "$100,000" at bounding box center [544, 248] width 186 height 58
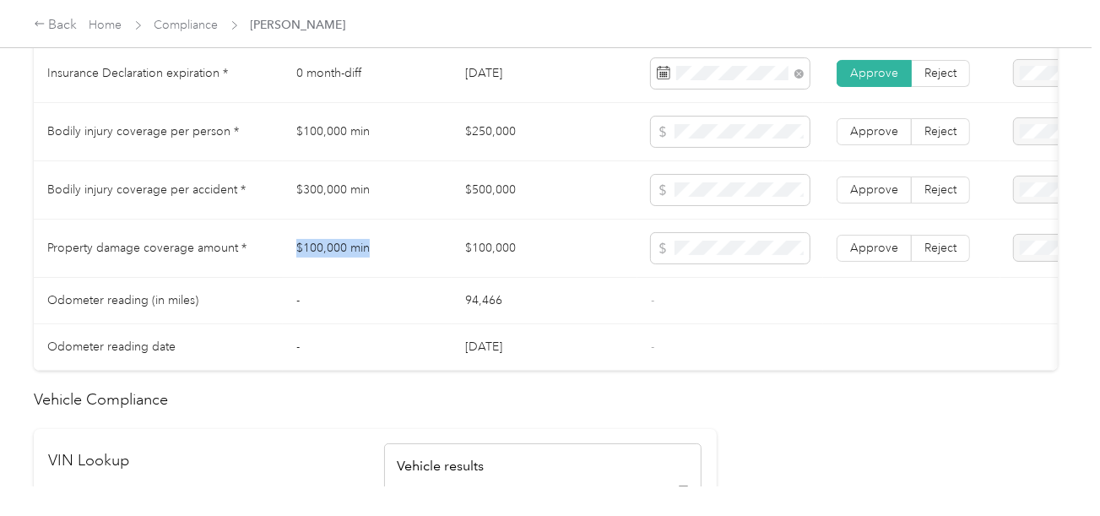
copy tr "$100,000 min"
drag, startPoint x: 271, startPoint y: 265, endPoint x: 406, endPoint y: 262, distance: 135.0
click at [405, 263] on tr "Property damage coverage amount * $100,000 min $100,000 Approve Reject" at bounding box center [629, 248] width 1190 height 58
drag, startPoint x: 620, startPoint y: 257, endPoint x: 715, endPoint y: 266, distance: 94.9
click at [621, 257] on td "$100,000" at bounding box center [544, 248] width 186 height 58
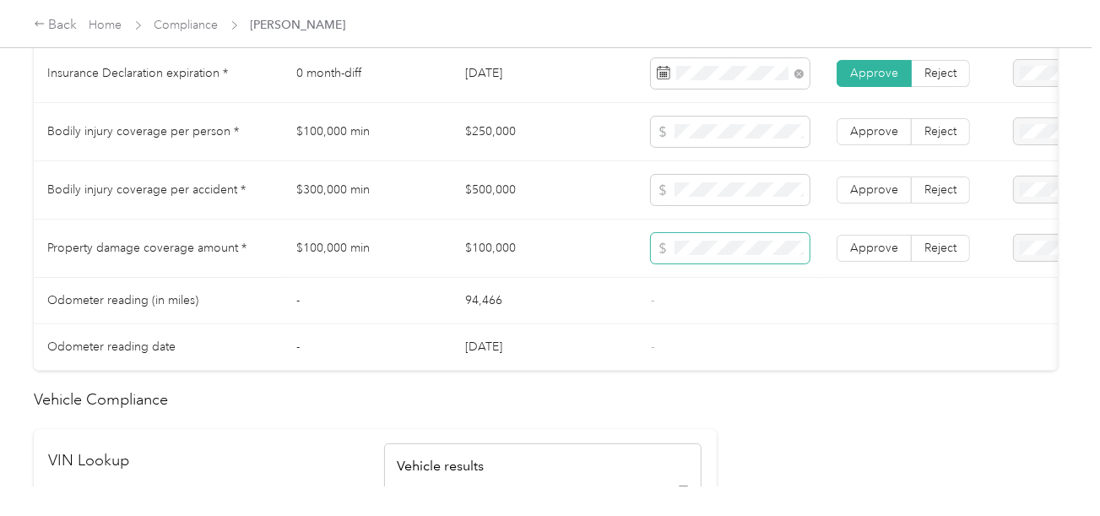
click at [715, 263] on span at bounding box center [730, 248] width 159 height 30
drag, startPoint x: 727, startPoint y: 284, endPoint x: 753, endPoint y: 279, distance: 26.5
click at [740, 282] on tbody "State * - [US_STATE] Zip code * - 67637 Insurance Declaration expiration * 0 mo…" at bounding box center [629, 153] width 1190 height 435
click at [887, 249] on span "Approve" at bounding box center [874, 248] width 48 height 14
click at [874, 178] on td "Approve Reject" at bounding box center [911, 190] width 177 height 58
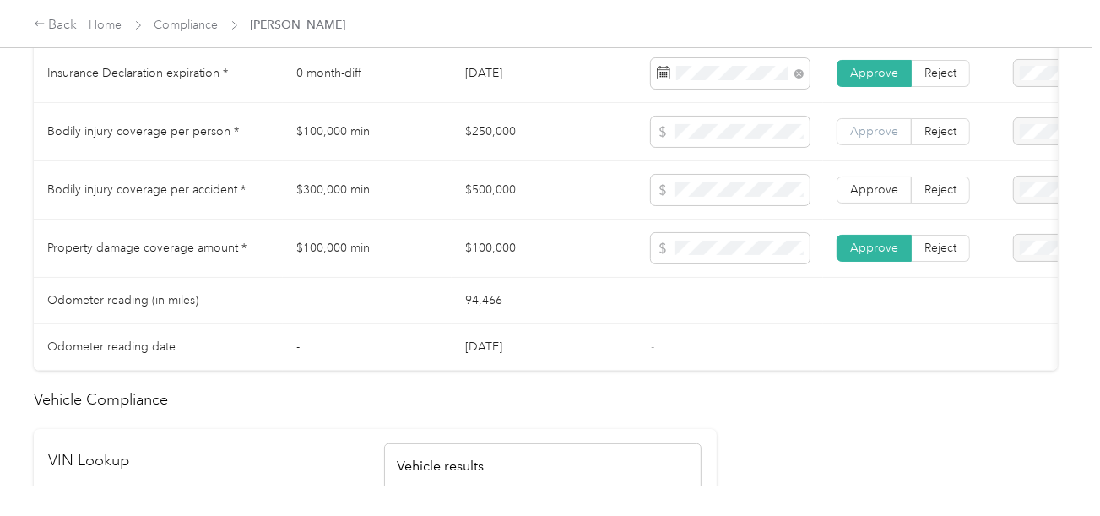
click at [877, 138] on span "Approve" at bounding box center [874, 131] width 48 height 14
click at [877, 197] on span "Approve" at bounding box center [874, 189] width 48 height 14
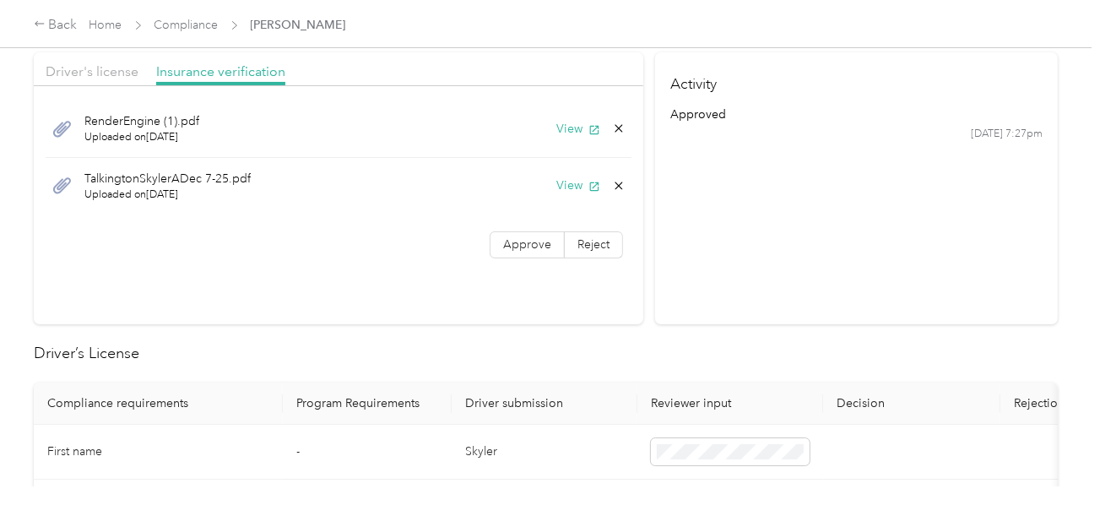
scroll to position [49, 0]
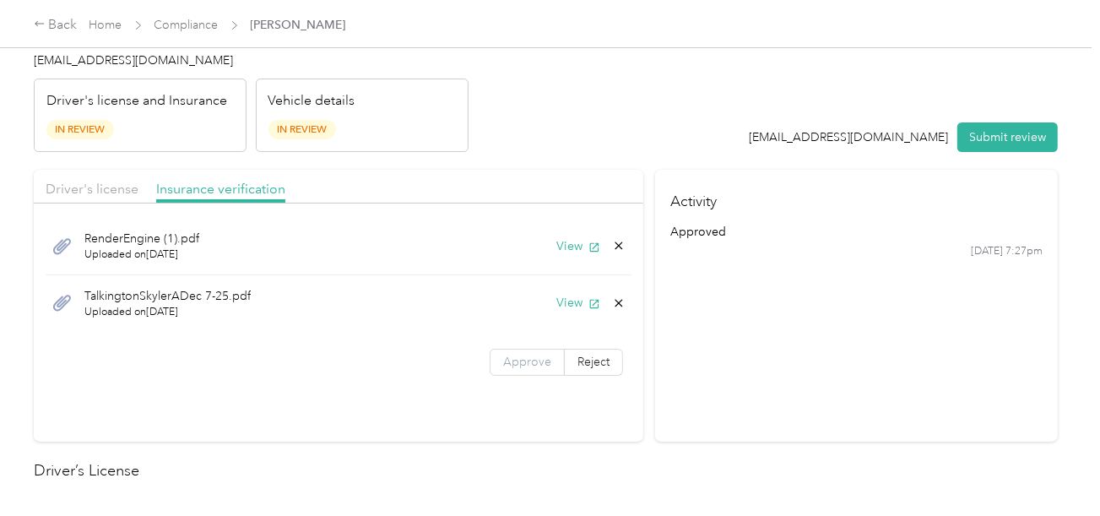
drag, startPoint x: 522, startPoint y: 372, endPoint x: 536, endPoint y: 355, distance: 21.6
click at [525, 371] on label "Approve" at bounding box center [526, 362] width 75 height 27
click at [536, 355] on span "Approve" at bounding box center [527, 361] width 48 height 14
click at [563, 302] on button "View" at bounding box center [578, 303] width 44 height 18
drag, startPoint x: 760, startPoint y: 302, endPoint x: 1003, endPoint y: 175, distance: 274.4
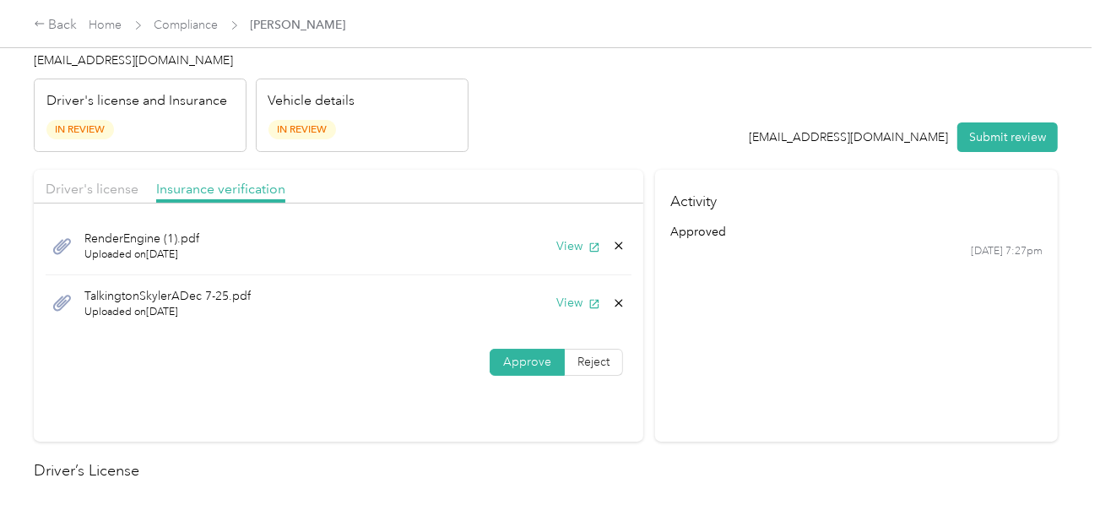
click at [793, 289] on section "Activity approved [DATE] 7:27pm" at bounding box center [856, 306] width 403 height 272
click at [1040, 138] on button "Submit review" at bounding box center [1007, 137] width 100 height 30
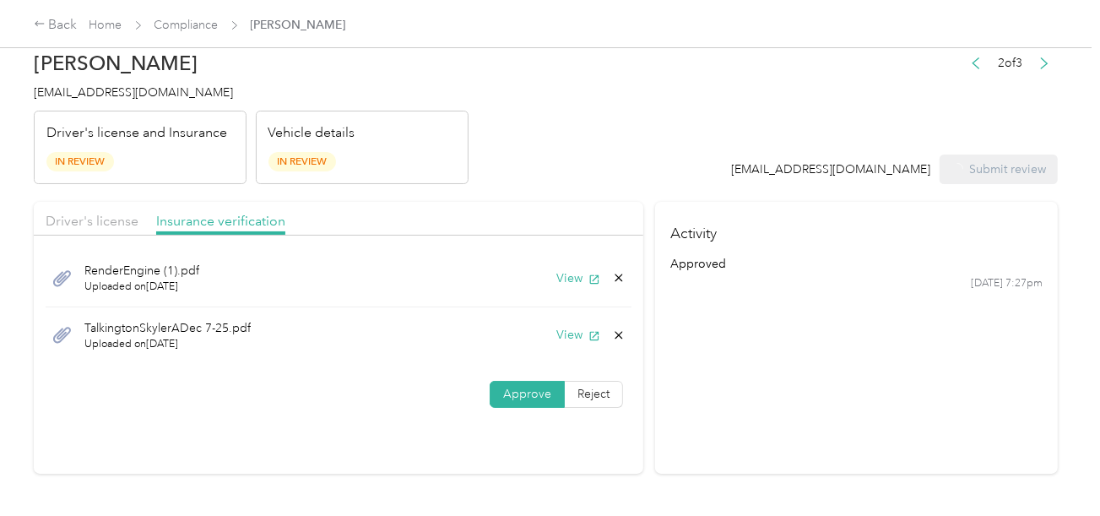
scroll to position [0, 0]
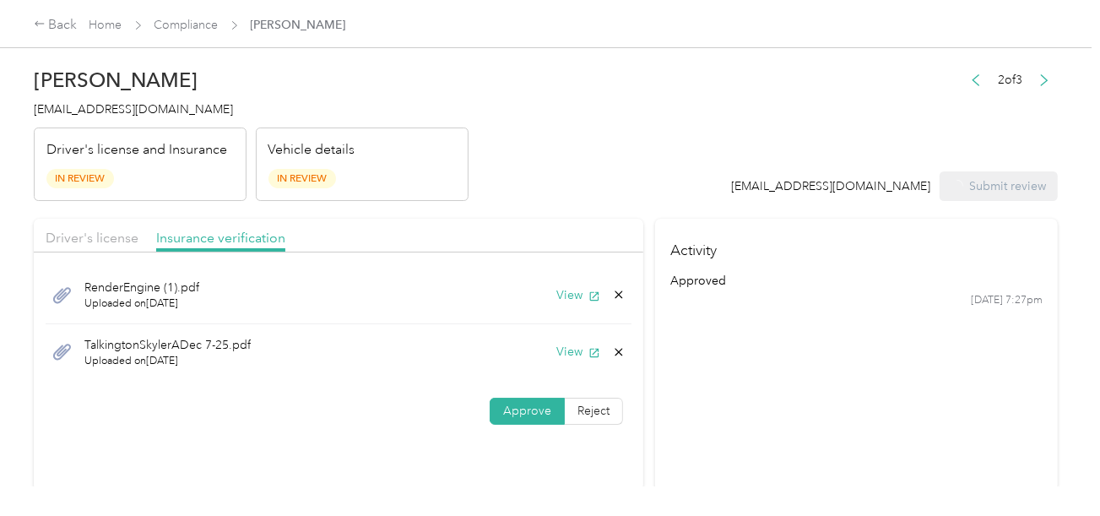
click at [85, 114] on span "[EMAIL_ADDRESS][DOMAIN_NAME]" at bounding box center [133, 109] width 199 height 14
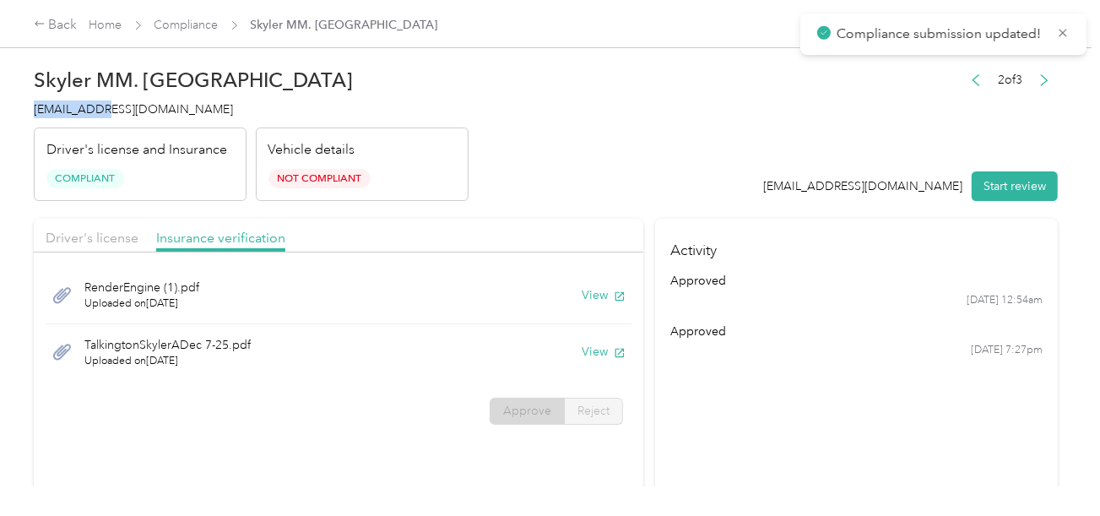
click at [85, 114] on span "[EMAIL_ADDRESS][DOMAIN_NAME]" at bounding box center [133, 109] width 199 height 14
click at [489, 169] on header "Skyler MM. [PERSON_NAME] [EMAIL_ADDRESS][DOMAIN_NAME] Driver's license and Insu…" at bounding box center [546, 130] width 1024 height 142
click at [197, 25] on link "Compliance" at bounding box center [186, 25] width 64 height 14
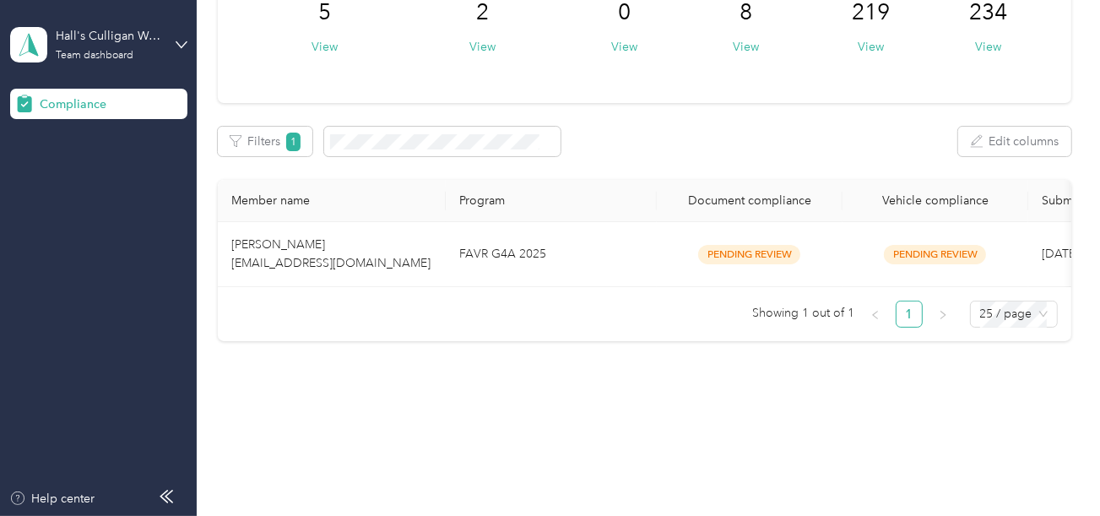
scroll to position [165, 0]
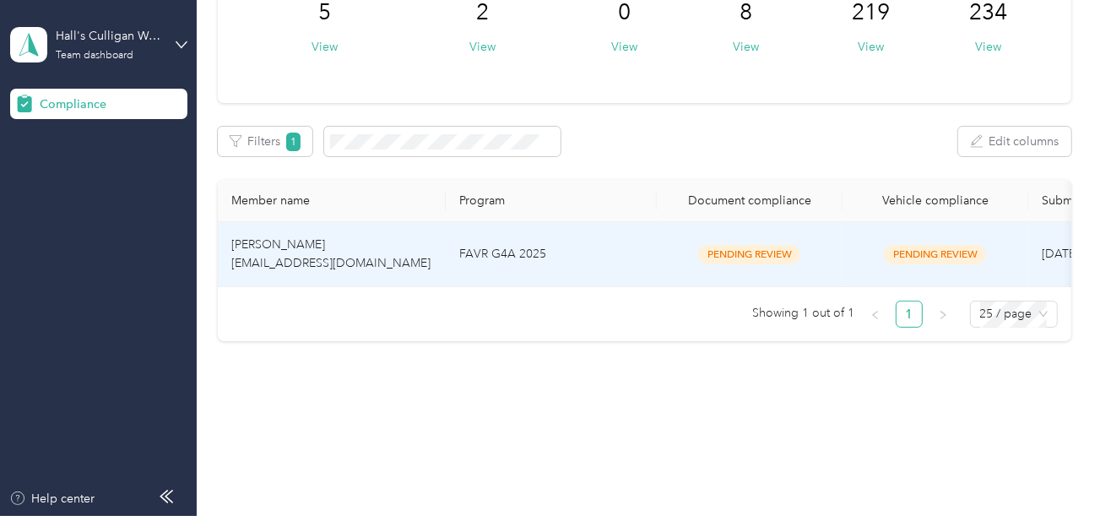
click at [545, 246] on td "FAVR G4A 2025" at bounding box center [551, 254] width 211 height 65
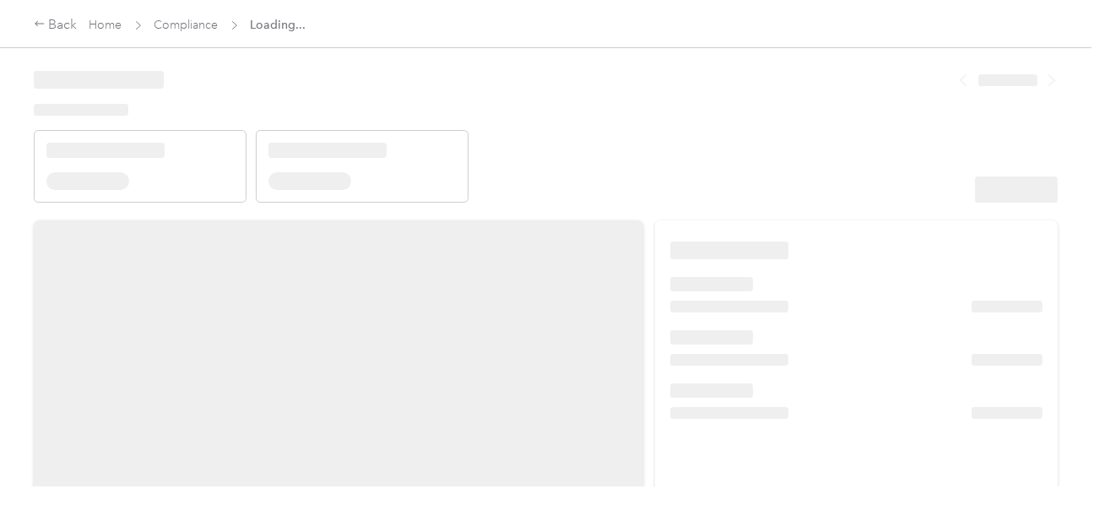
click at [640, 135] on header at bounding box center [546, 130] width 1024 height 143
click at [716, 143] on header at bounding box center [546, 130] width 1024 height 143
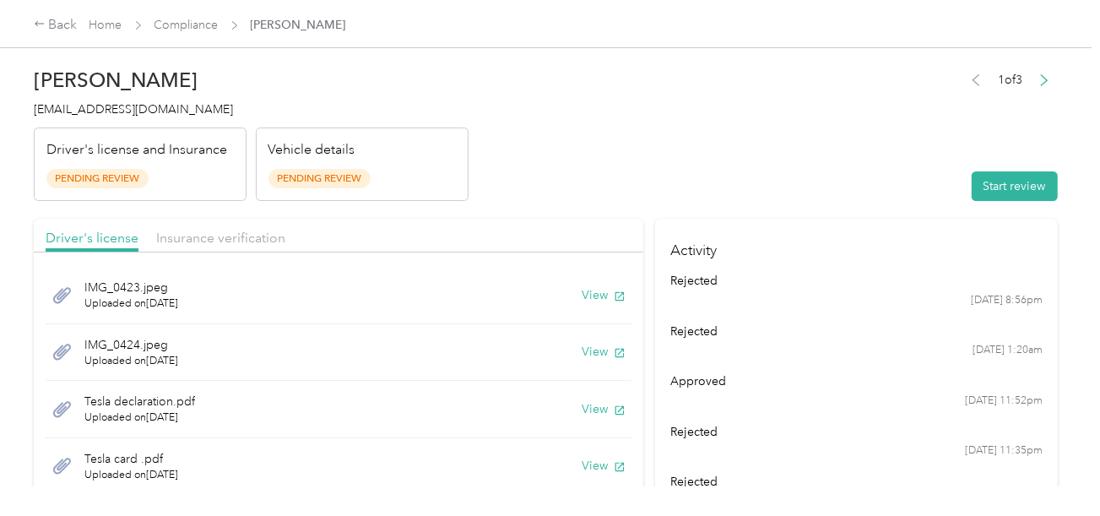
click at [817, 178] on header "[PERSON_NAME] [EMAIL_ADDRESS][DOMAIN_NAME] Driver's license and Insurance Pendi…" at bounding box center [546, 130] width 1024 height 142
click at [972, 171] on button "Start review" at bounding box center [1014, 186] width 86 height 30
click at [695, 134] on header "[PERSON_NAME] [EMAIL_ADDRESS][DOMAIN_NAME] Driver's license and Insurance Pendi…" at bounding box center [546, 130] width 1024 height 142
click at [579, 304] on div "IMG_0423.jpeg Uploaded on [DATE] View" at bounding box center [339, 295] width 586 height 57
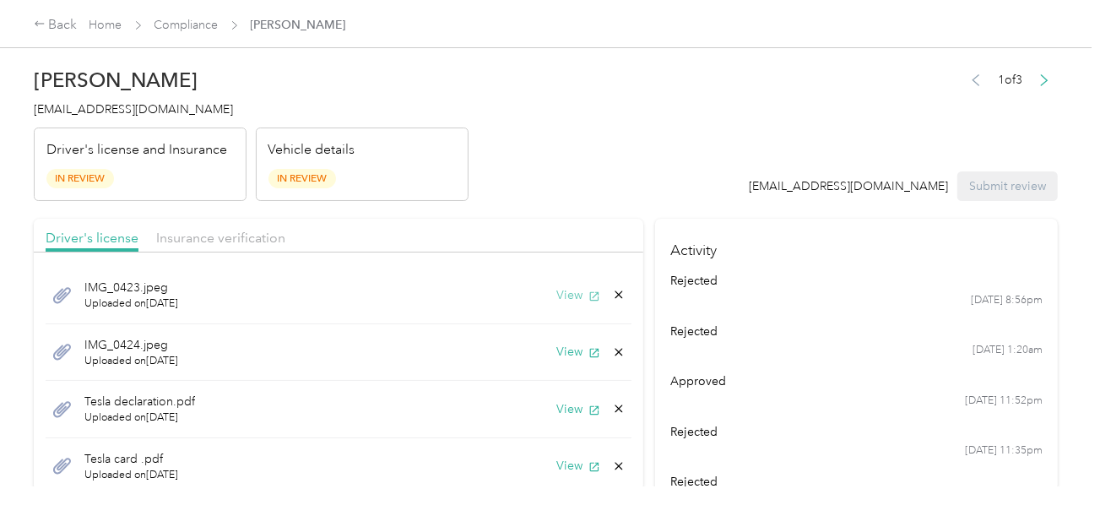
click at [588, 295] on icon "button" at bounding box center [594, 296] width 12 height 12
click at [556, 348] on button "View" at bounding box center [578, 352] width 44 height 18
click at [612, 351] on icon at bounding box center [619, 352] width 14 height 14
click at [565, 359] on button "Yes" at bounding box center [561, 363] width 33 height 27
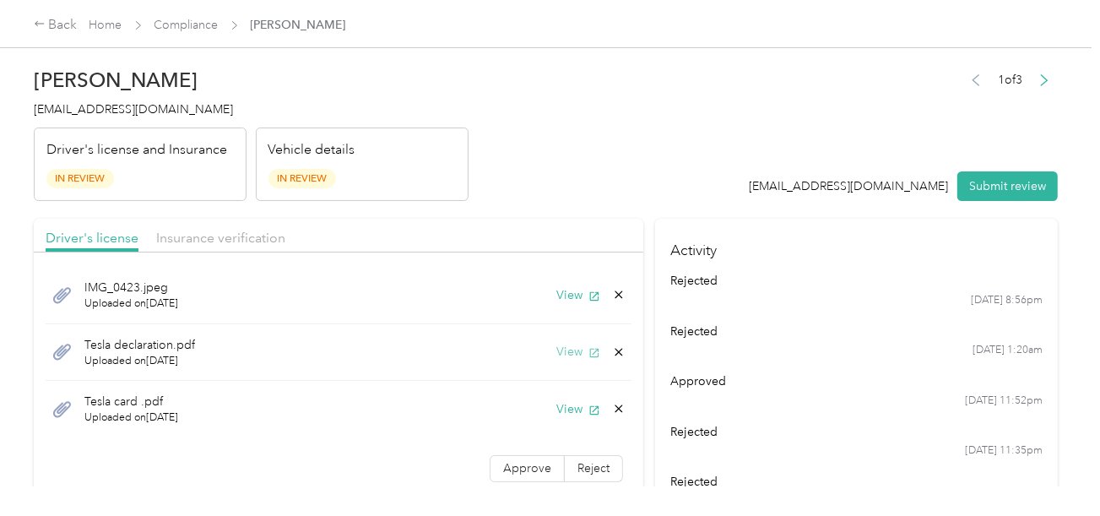
click at [568, 349] on button "View" at bounding box center [578, 352] width 44 height 18
click at [250, 235] on span "Insurance verification" at bounding box center [220, 238] width 129 height 16
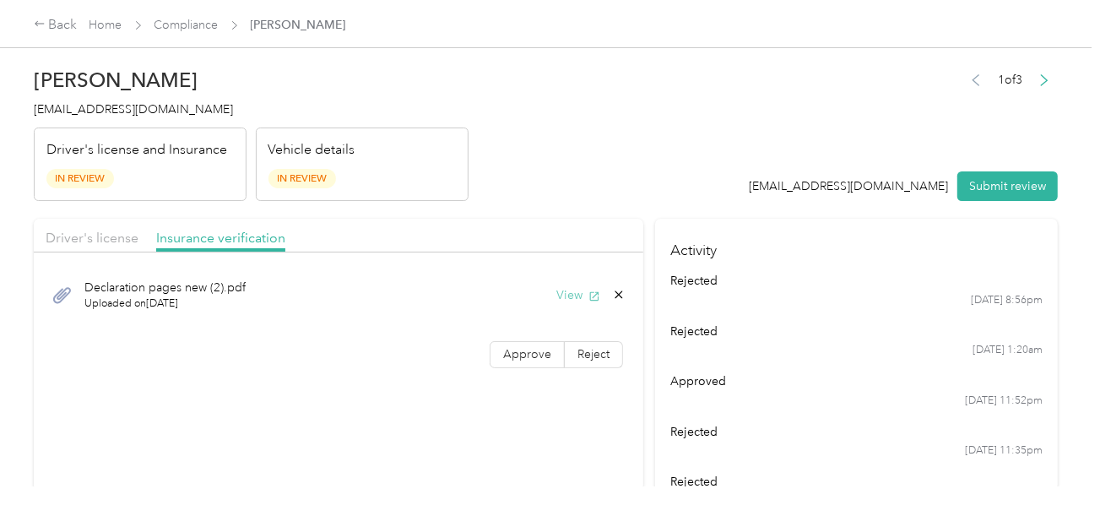
click at [565, 288] on button "View" at bounding box center [578, 295] width 44 height 18
click at [583, 296] on button "View" at bounding box center [578, 295] width 44 height 18
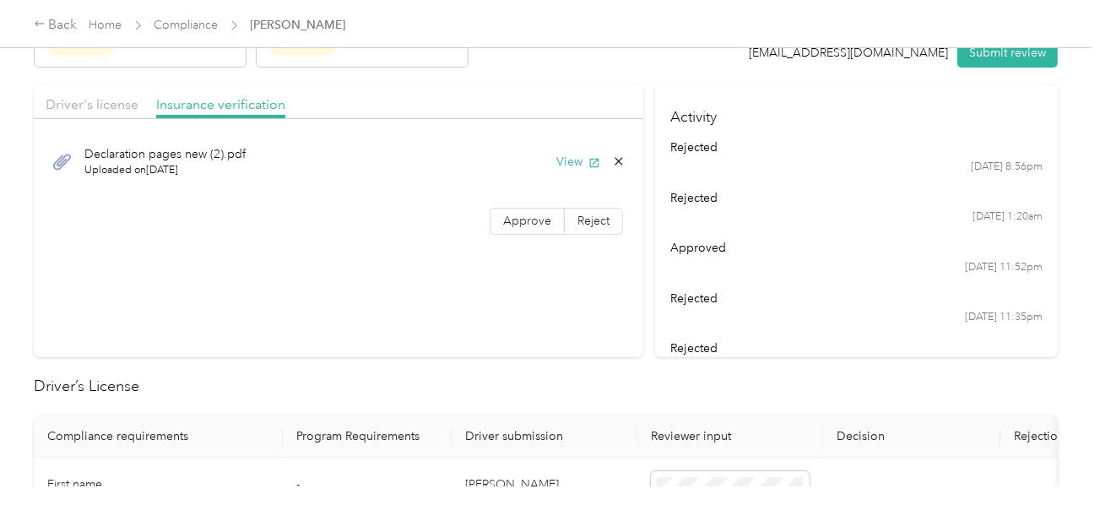
scroll to position [506, 0]
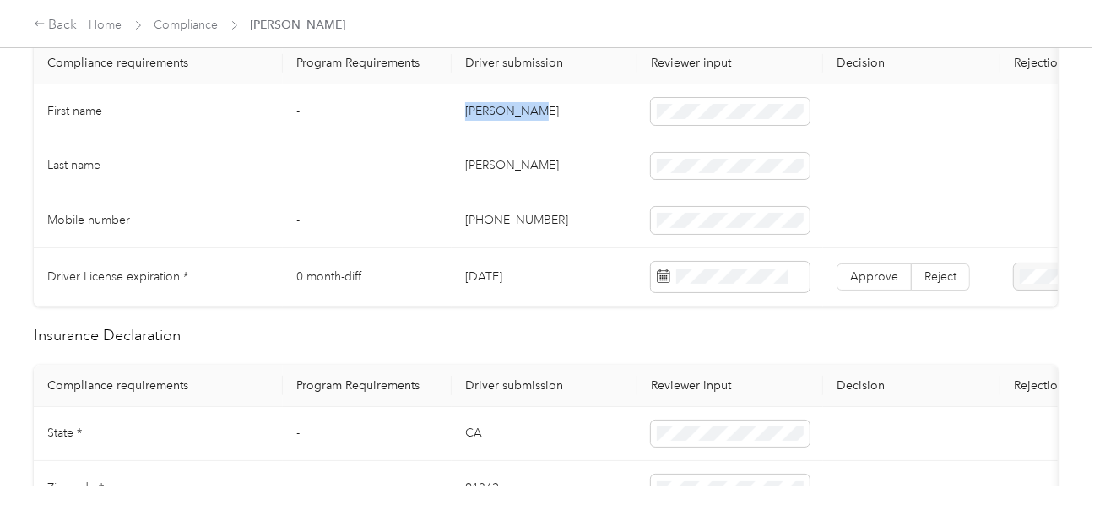
drag, startPoint x: 465, startPoint y: 106, endPoint x: 548, endPoint y: 110, distance: 82.8
click at [548, 110] on td "[PERSON_NAME]" at bounding box center [544, 111] width 186 height 55
click at [478, 166] on td "[PERSON_NAME]" at bounding box center [544, 166] width 186 height 55
click at [738, 143] on td at bounding box center [730, 166] width 186 height 55
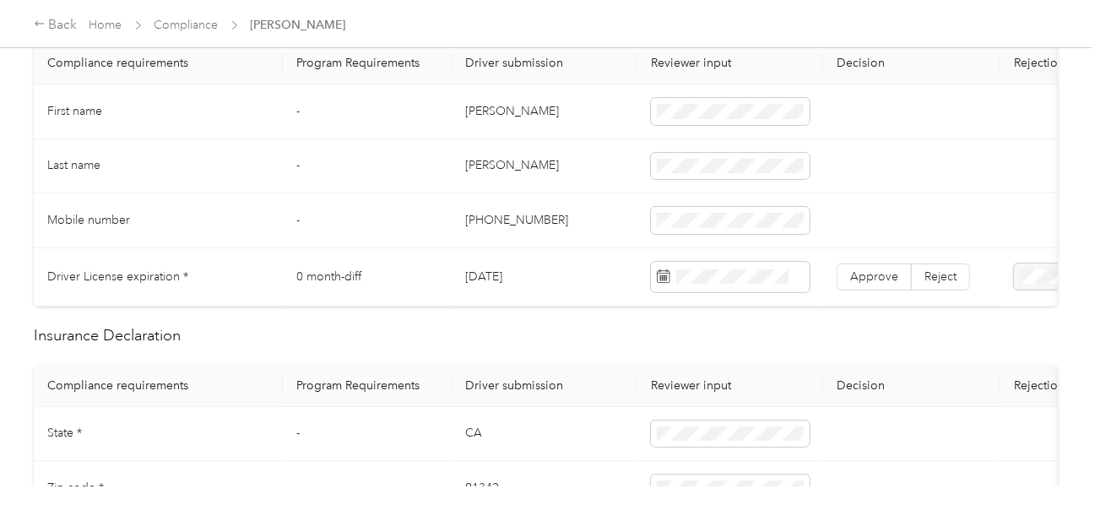
click at [592, 228] on td "[PHONE_NUMBER]" at bounding box center [544, 220] width 186 height 55
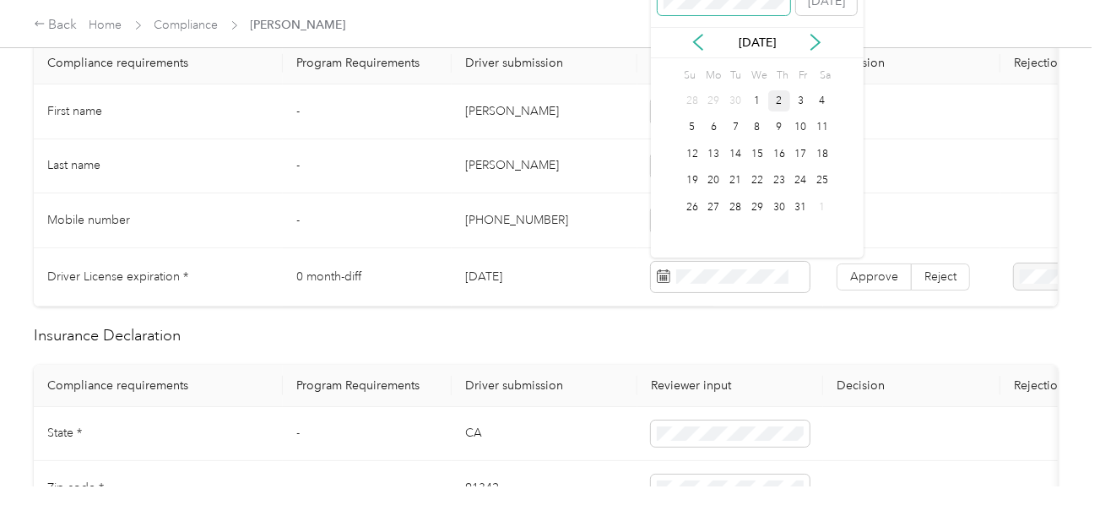
click at [727, 8] on span at bounding box center [723, 1] width 133 height 27
click at [732, 129] on div "9" at bounding box center [735, 127] width 22 height 21
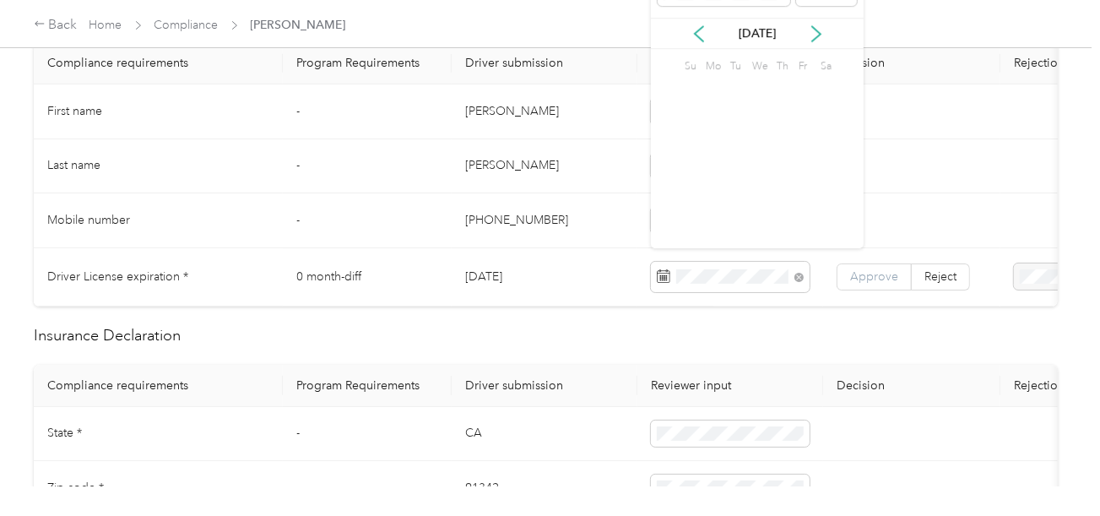
click at [841, 269] on label "Approve" at bounding box center [873, 276] width 75 height 27
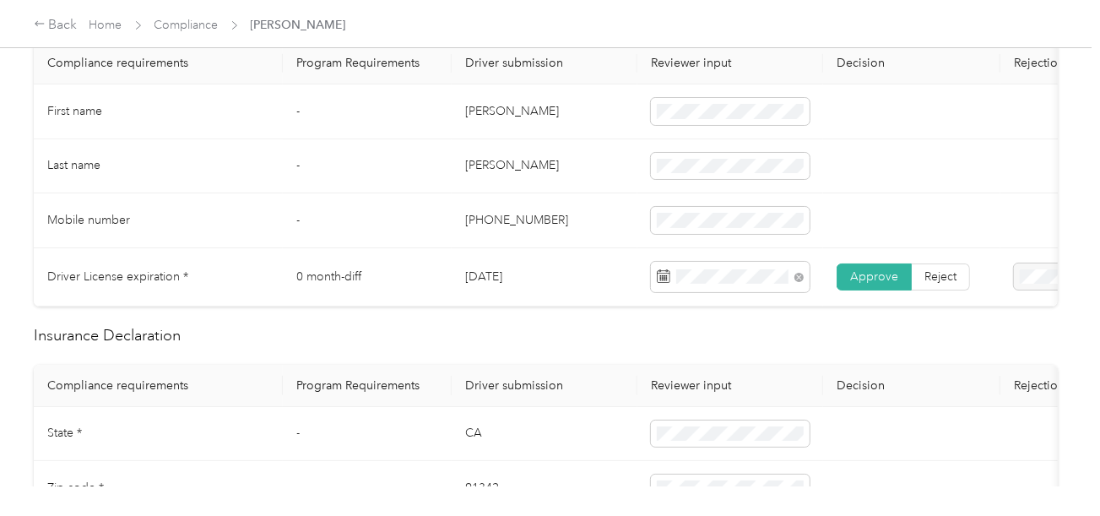
scroll to position [0, 0]
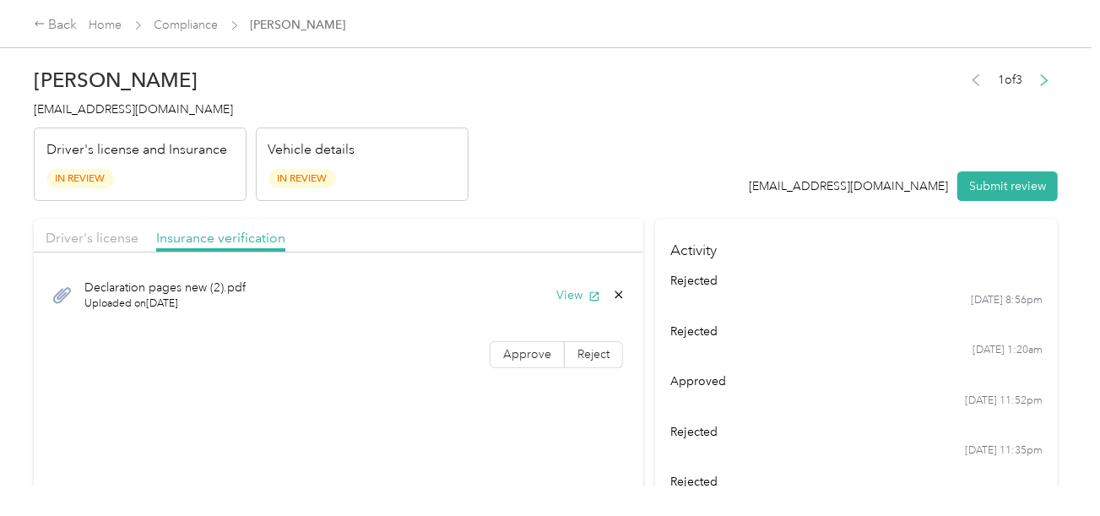
click at [98, 252] on div at bounding box center [338, 256] width 609 height 9
click at [538, 352] on span "Approve" at bounding box center [527, 354] width 48 height 14
click at [74, 257] on div at bounding box center [338, 256] width 609 height 9
drag, startPoint x: 96, startPoint y: 236, endPoint x: 609, endPoint y: 174, distance: 516.9
click at [109, 236] on span "Driver's license" at bounding box center [92, 238] width 93 height 16
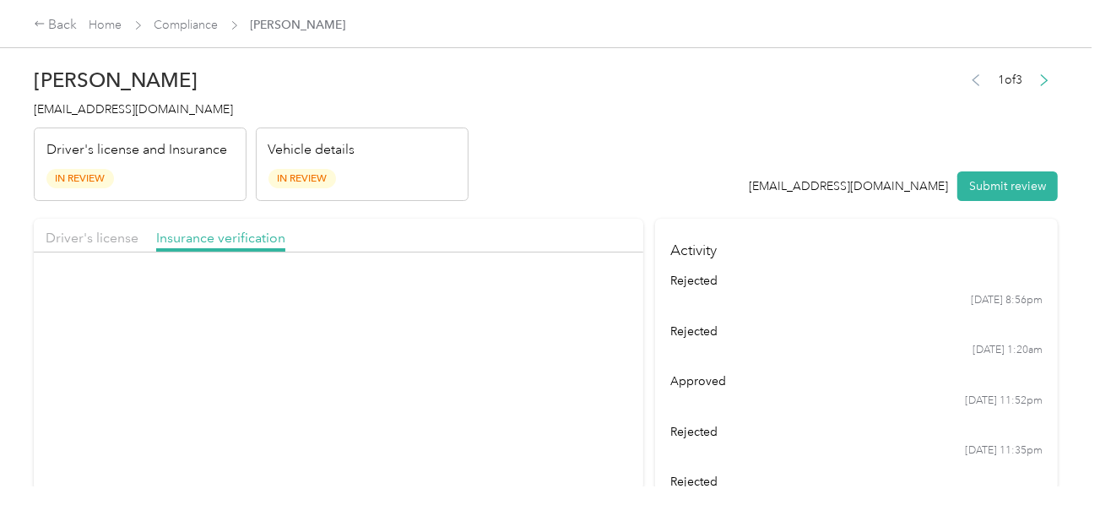
click at [609, 174] on header "[PERSON_NAME] [EMAIL_ADDRESS][DOMAIN_NAME] Driver's license and Insurance In Re…" at bounding box center [546, 130] width 1024 height 142
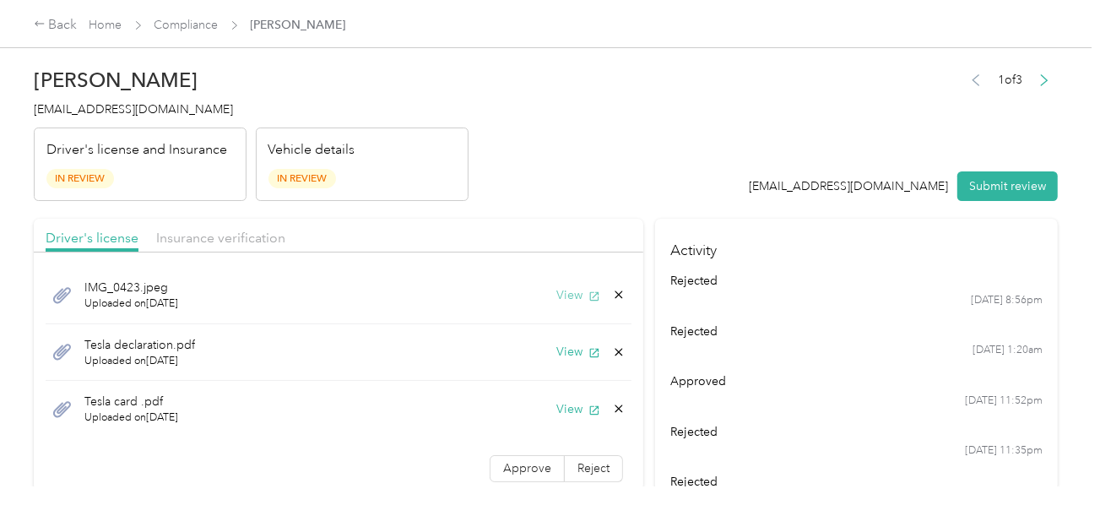
click at [556, 295] on button "View" at bounding box center [578, 295] width 44 height 18
click at [549, 303] on div "IMG_0423.jpeg Uploaded on [DATE] View" at bounding box center [339, 295] width 586 height 57
click at [556, 296] on button "View" at bounding box center [578, 295] width 44 height 18
click at [556, 349] on button "View" at bounding box center [578, 352] width 44 height 18
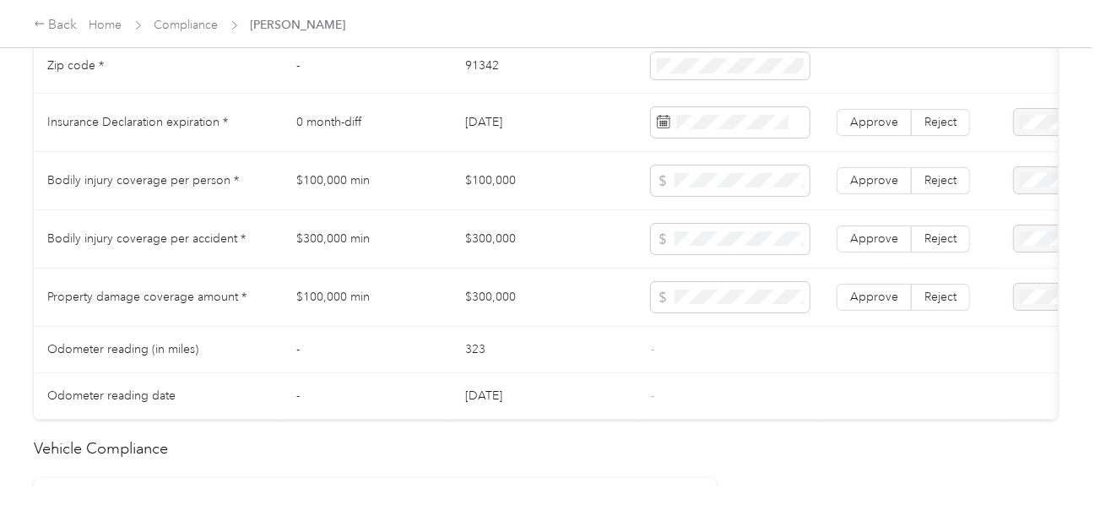
scroll to position [1434, 0]
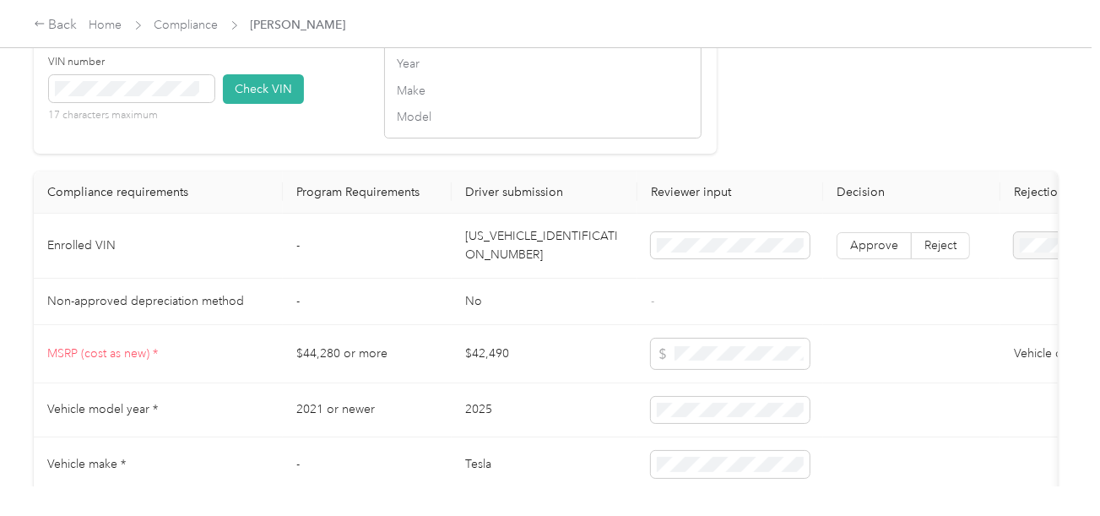
drag, startPoint x: 501, startPoint y: 238, endPoint x: 501, endPoint y: 268, distance: 30.4
click at [501, 238] on td "[US_VEHICLE_IDENTIFICATION_NUMBER]" at bounding box center [544, 246] width 186 height 65
click at [501, 268] on td "[US_VEHICLE_IDENTIFICATION_NUMBER]" at bounding box center [544, 246] width 186 height 65
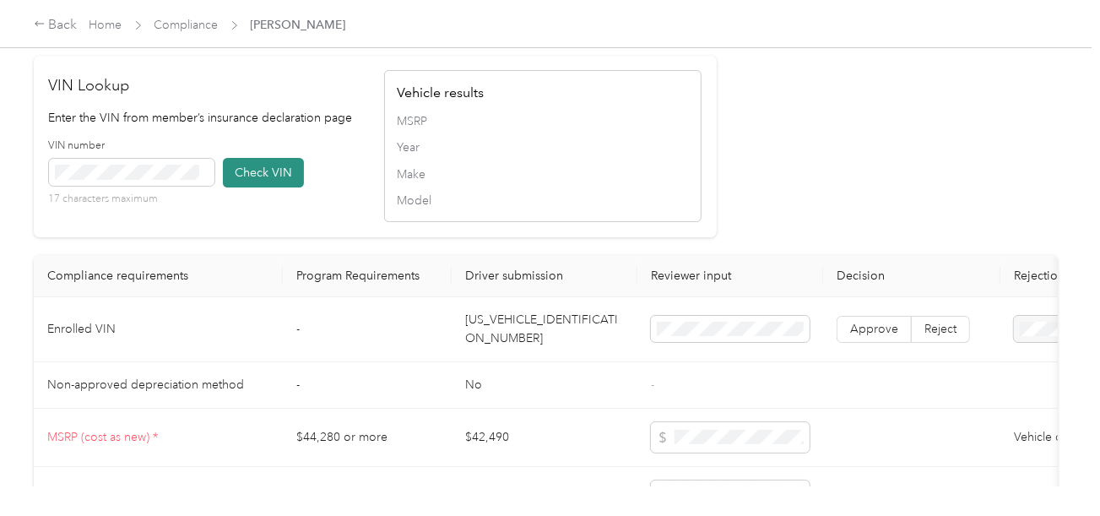
drag, startPoint x: 156, startPoint y: 202, endPoint x: 224, endPoint y: 198, distance: 68.4
click at [157, 186] on span at bounding box center [131, 172] width 165 height 27
drag, startPoint x: 221, startPoint y: 195, endPoint x: 708, endPoint y: 201, distance: 487.0
click at [228, 195] on div "VIN number 17 characters maximum Check VIN" at bounding box center [207, 178] width 317 height 80
click at [251, 182] on button "Check VIN" at bounding box center [263, 173] width 81 height 30
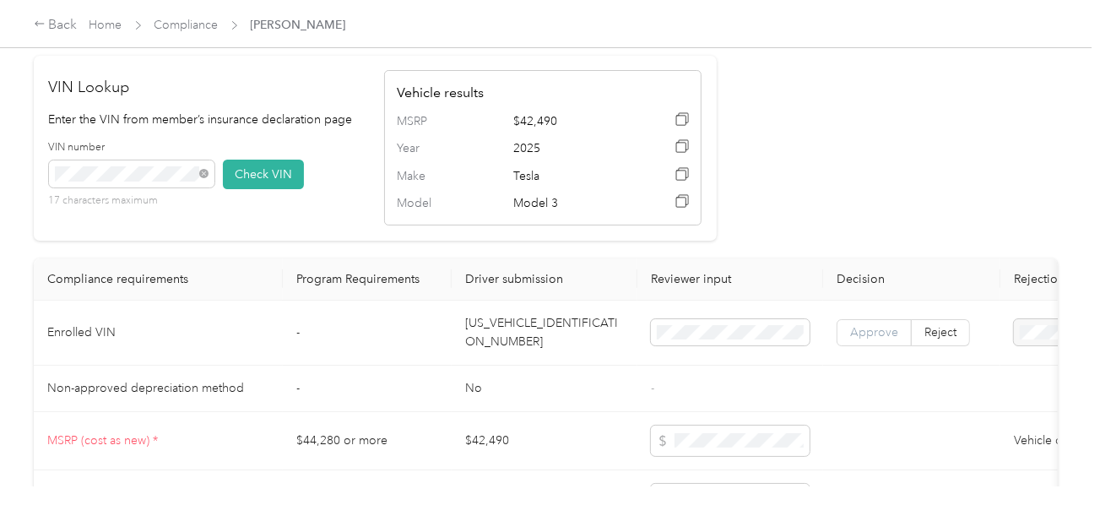
click at [854, 339] on span "Approve" at bounding box center [874, 332] width 48 height 14
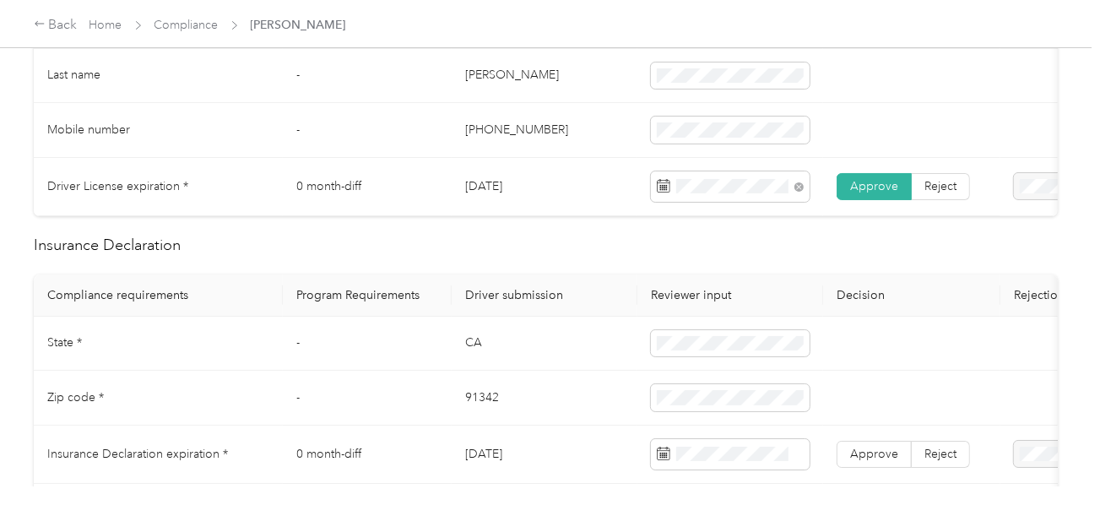
scroll to position [759, 0]
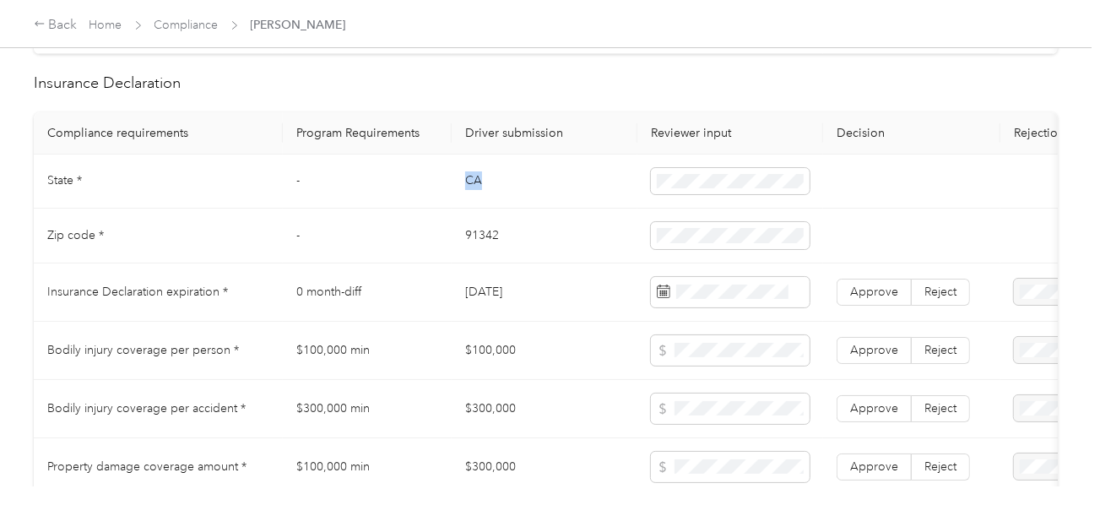
drag, startPoint x: 458, startPoint y: 189, endPoint x: 632, endPoint y: 198, distance: 174.1
click at [498, 189] on td "CA" at bounding box center [544, 181] width 186 height 55
click at [483, 246] on td "91342" at bounding box center [544, 235] width 186 height 55
drag, startPoint x: 726, startPoint y: 251, endPoint x: 699, endPoint y: 263, distance: 29.8
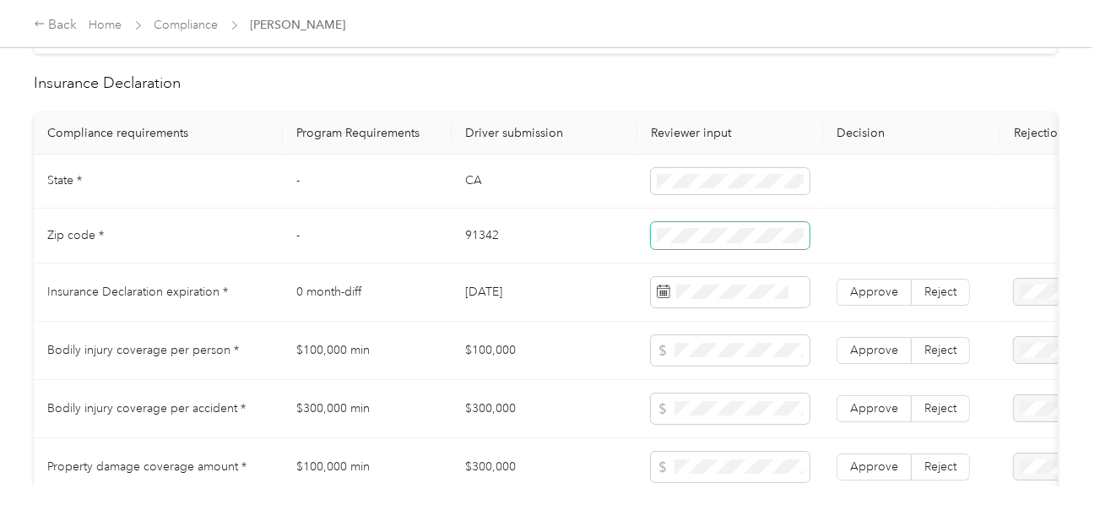
click at [726, 249] on span at bounding box center [730, 235] width 159 height 27
click at [592, 278] on td "[DATE]" at bounding box center [544, 292] width 186 height 58
click at [742, 307] on span at bounding box center [730, 292] width 159 height 30
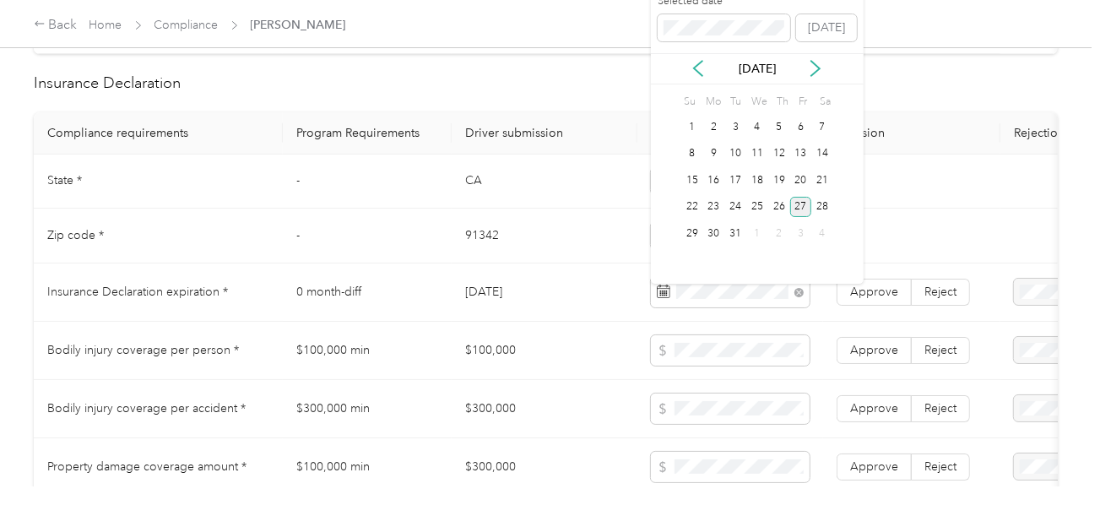
drag, startPoint x: 795, startPoint y: 207, endPoint x: 853, endPoint y: 292, distance: 103.2
click at [797, 207] on div "27" at bounding box center [801, 207] width 22 height 21
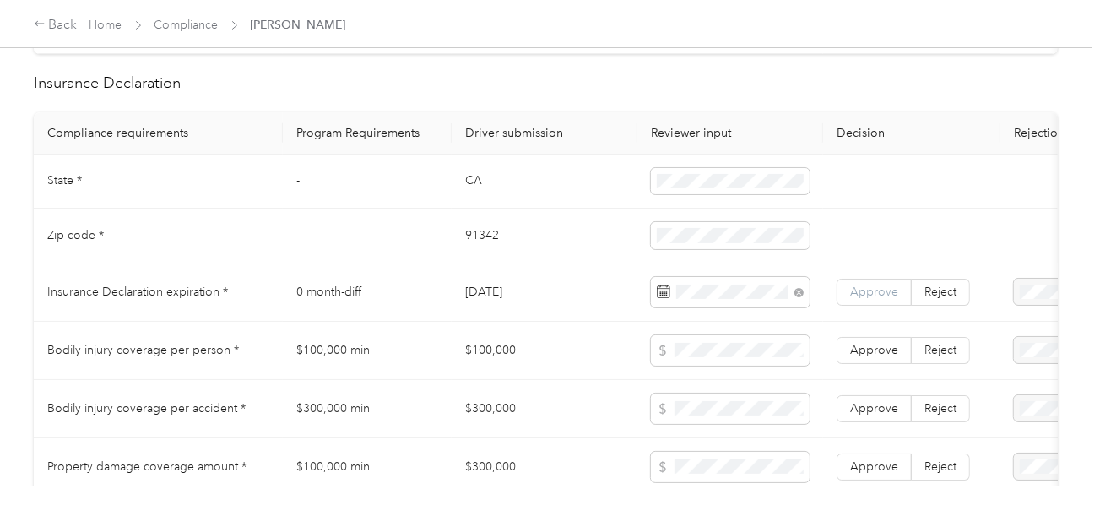
click at [856, 299] on span "Approve" at bounding box center [874, 291] width 48 height 14
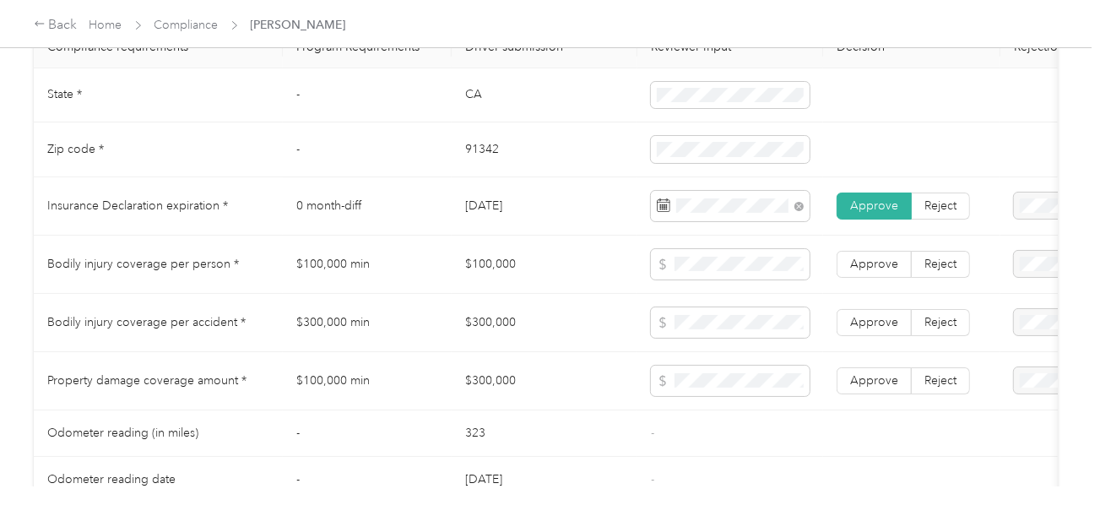
scroll to position [928, 0]
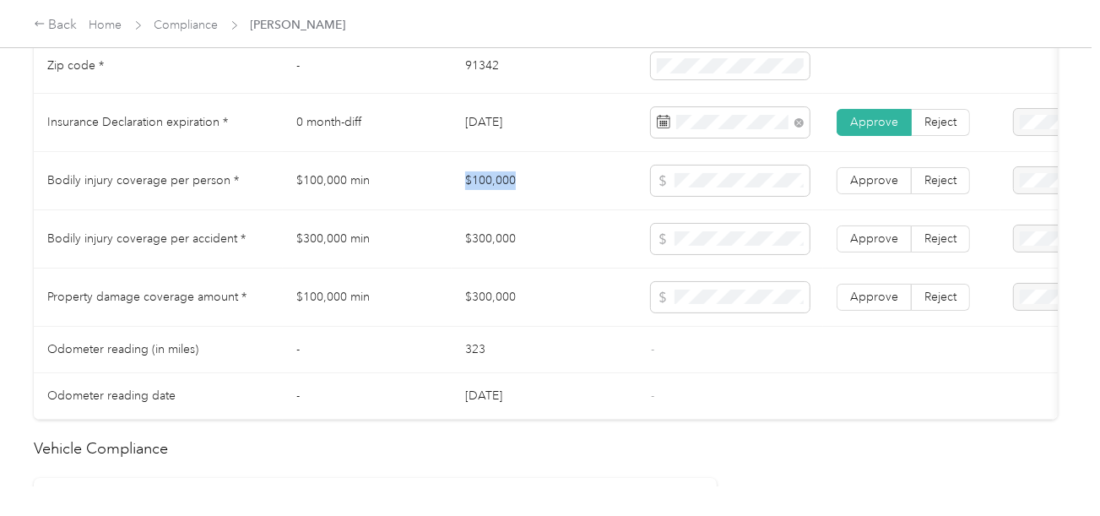
drag, startPoint x: 458, startPoint y: 185, endPoint x: 551, endPoint y: 187, distance: 92.9
click at [551, 187] on td "$100,000" at bounding box center [544, 181] width 186 height 58
click at [768, 196] on span at bounding box center [730, 180] width 159 height 30
drag, startPoint x: 454, startPoint y: 230, endPoint x: 662, endPoint y: 242, distance: 208.8
click at [549, 242] on td "$300,000" at bounding box center [544, 239] width 186 height 58
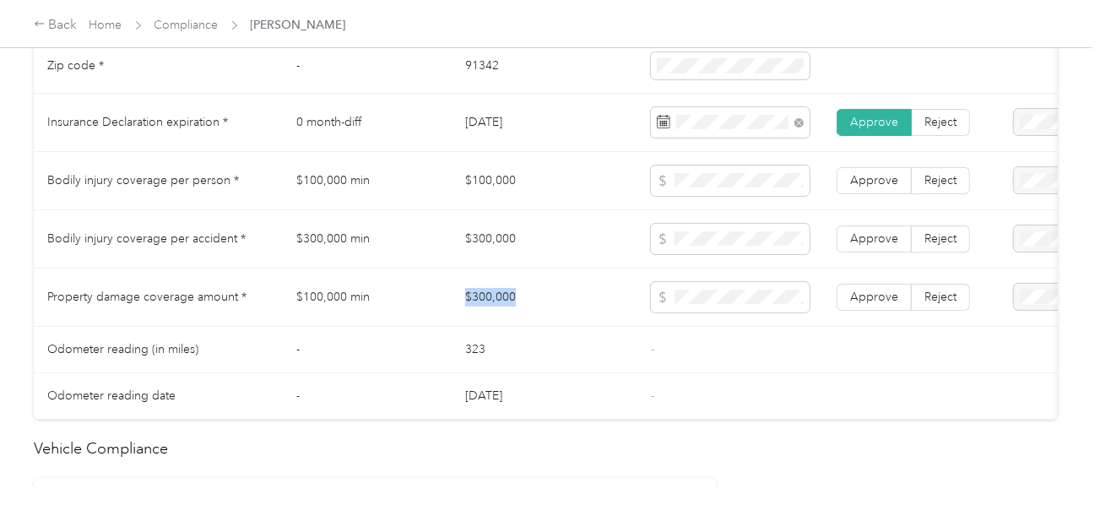
drag, startPoint x: 457, startPoint y: 300, endPoint x: 567, endPoint y: 300, distance: 109.7
click at [567, 300] on td "$300,000" at bounding box center [544, 297] width 186 height 58
click at [764, 312] on span at bounding box center [730, 297] width 159 height 30
drag, startPoint x: 757, startPoint y: 338, endPoint x: 910, endPoint y: 281, distance: 162.9
click at [765, 335] on td "-" at bounding box center [730, 350] width 186 height 46
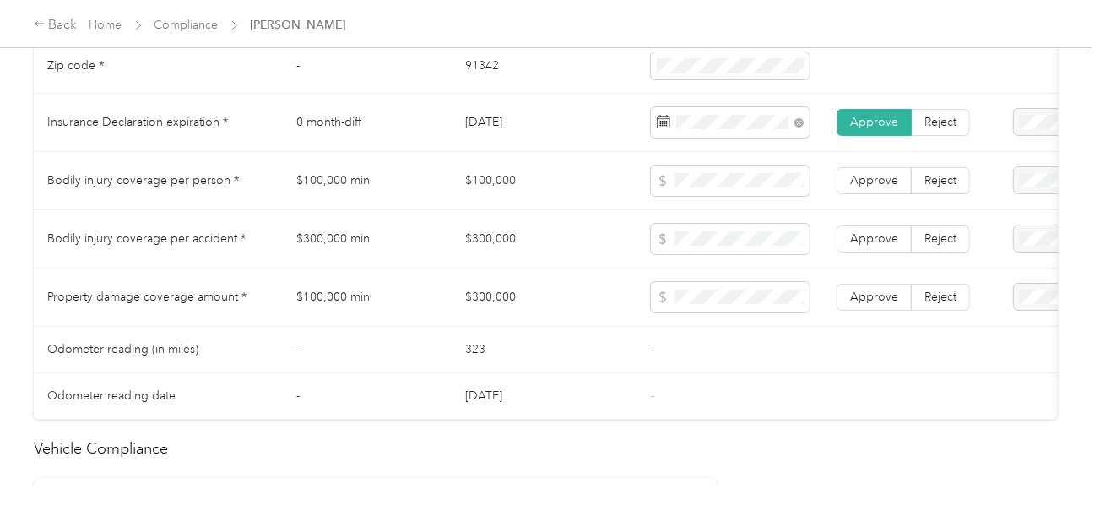
click at [910, 281] on td "Approve Reject" at bounding box center [911, 297] width 177 height 58
click at [870, 294] on label "Approve" at bounding box center [873, 297] width 75 height 27
click at [874, 246] on span "Approve" at bounding box center [874, 238] width 48 height 14
click at [879, 194] on label "Approve" at bounding box center [873, 180] width 75 height 27
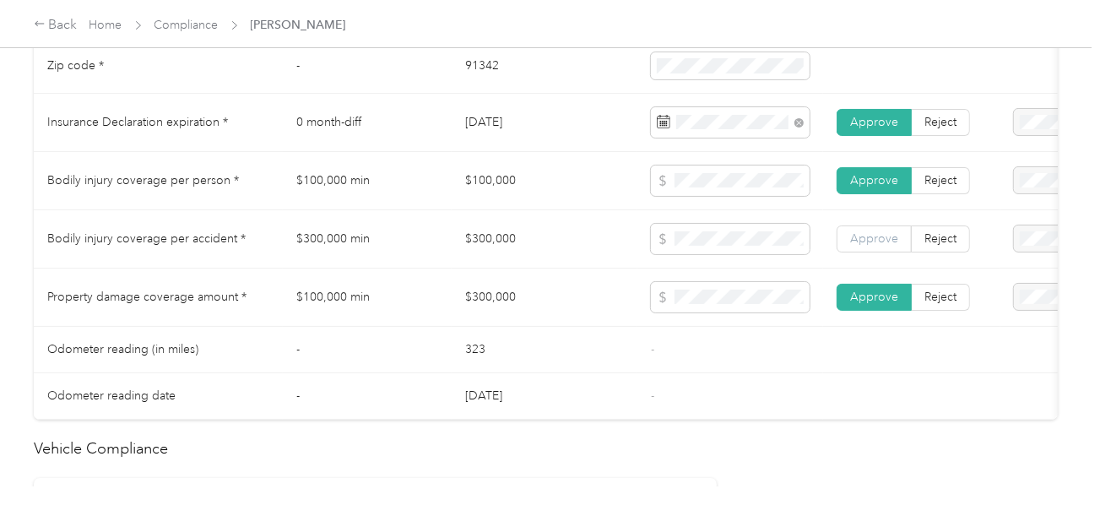
click at [859, 252] on label "Approve" at bounding box center [873, 238] width 75 height 27
click at [863, 246] on span "Approve" at bounding box center [874, 238] width 48 height 14
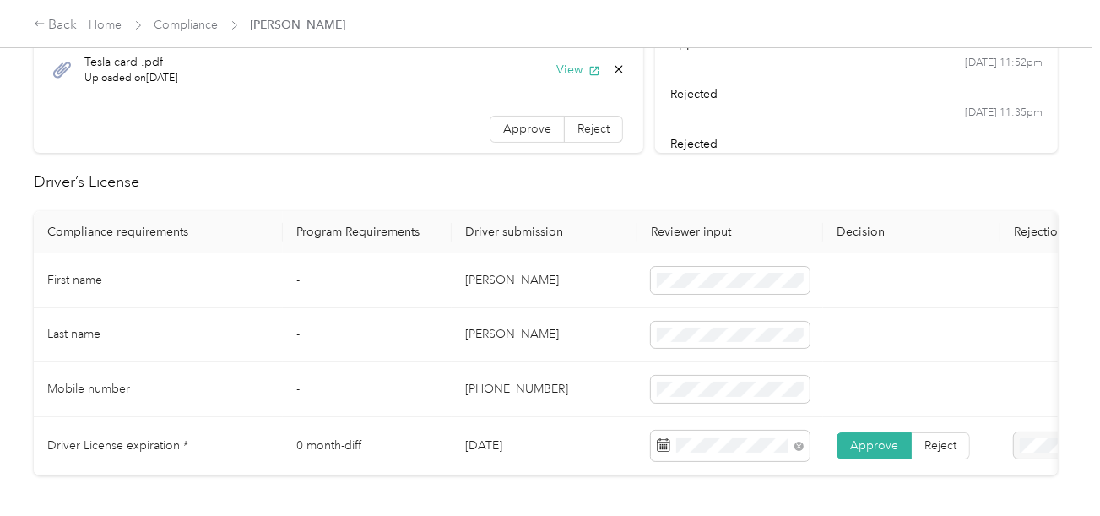
scroll to position [0, 0]
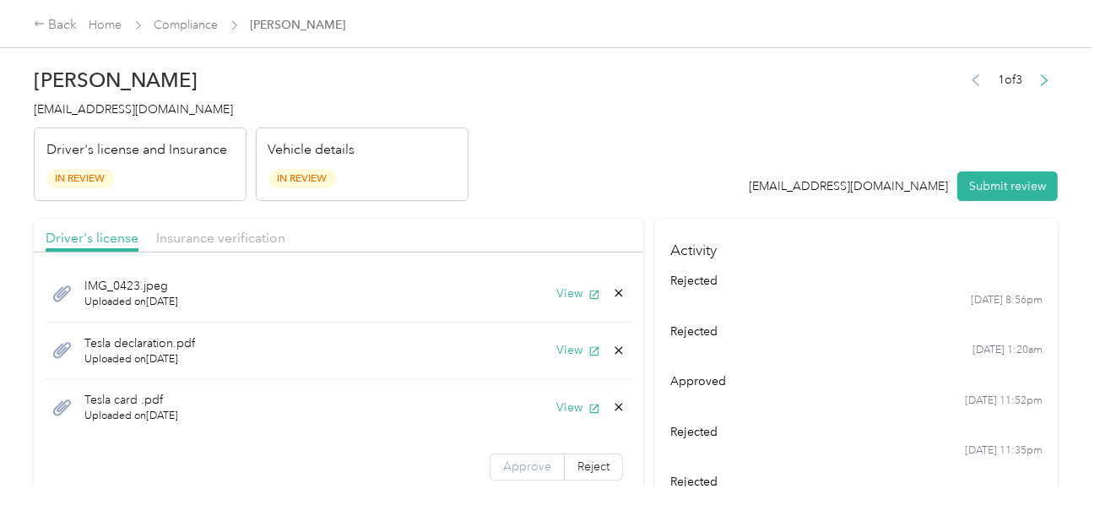
click at [520, 462] on span "Approve" at bounding box center [527, 466] width 48 height 14
click at [556, 402] on button "View" at bounding box center [578, 407] width 44 height 18
click at [612, 400] on icon at bounding box center [619, 407] width 14 height 14
click at [572, 405] on button "Yes" at bounding box center [561, 416] width 33 height 27
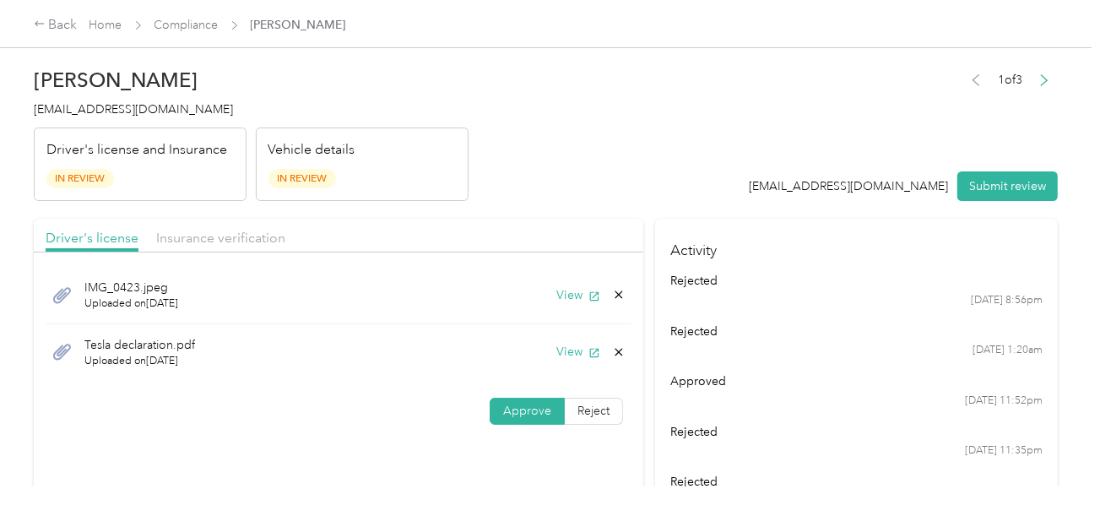
click at [671, 172] on header "[PERSON_NAME] [EMAIL_ADDRESS][DOMAIN_NAME] Driver's license and Insurance In Re…" at bounding box center [546, 130] width 1024 height 142
click at [980, 172] on button "Submit review" at bounding box center [1007, 186] width 100 height 30
click at [637, 141] on header "[PERSON_NAME] [EMAIL_ADDRESS][DOMAIN_NAME] Driver's license and Insurance In Re…" at bounding box center [546, 130] width 1024 height 142
click at [99, 105] on span "[EMAIL_ADDRESS][DOMAIN_NAME]" at bounding box center [133, 109] width 199 height 14
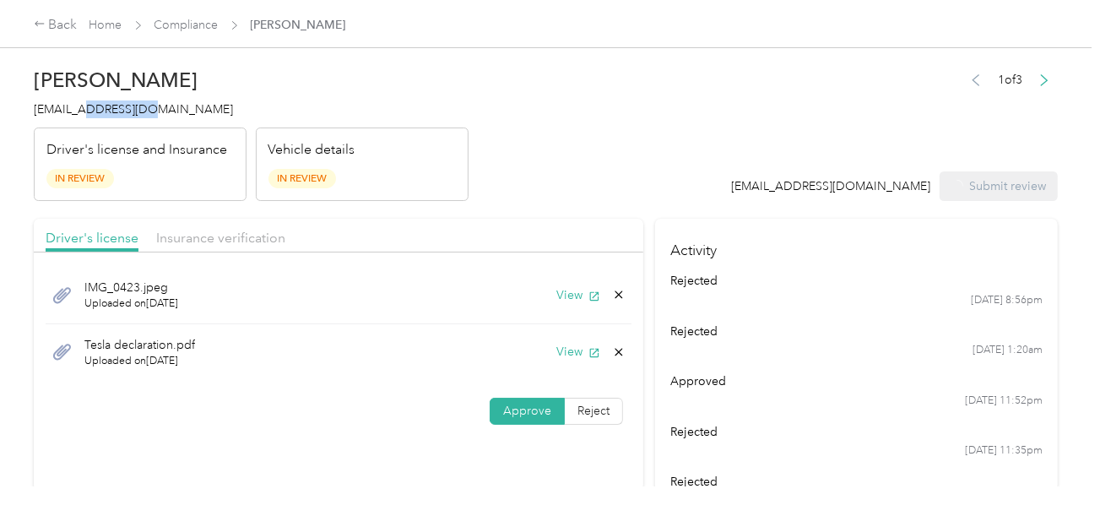
click at [99, 105] on span "[EMAIL_ADDRESS][DOMAIN_NAME]" at bounding box center [133, 109] width 199 height 14
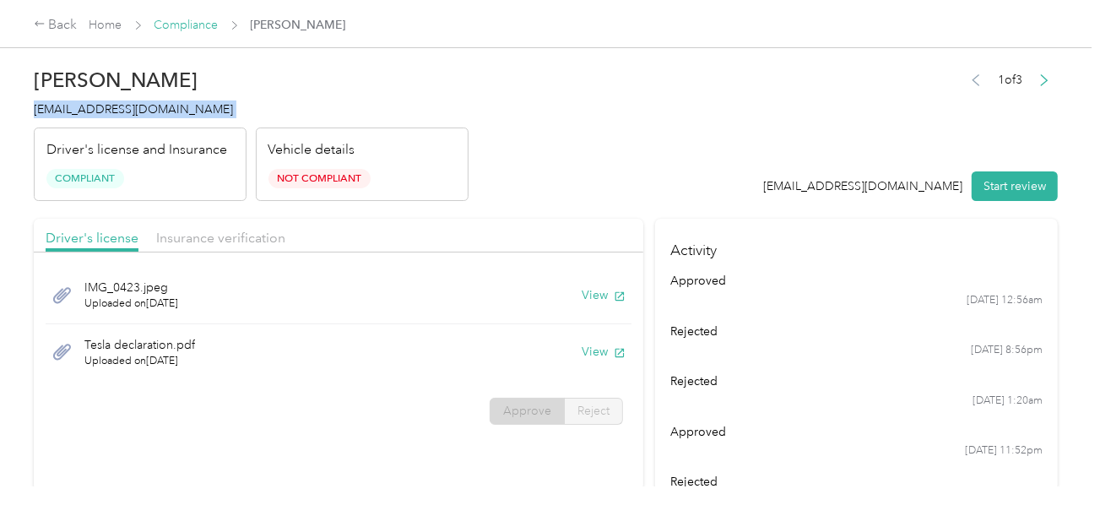
click at [185, 23] on link "Compliance" at bounding box center [186, 25] width 64 height 14
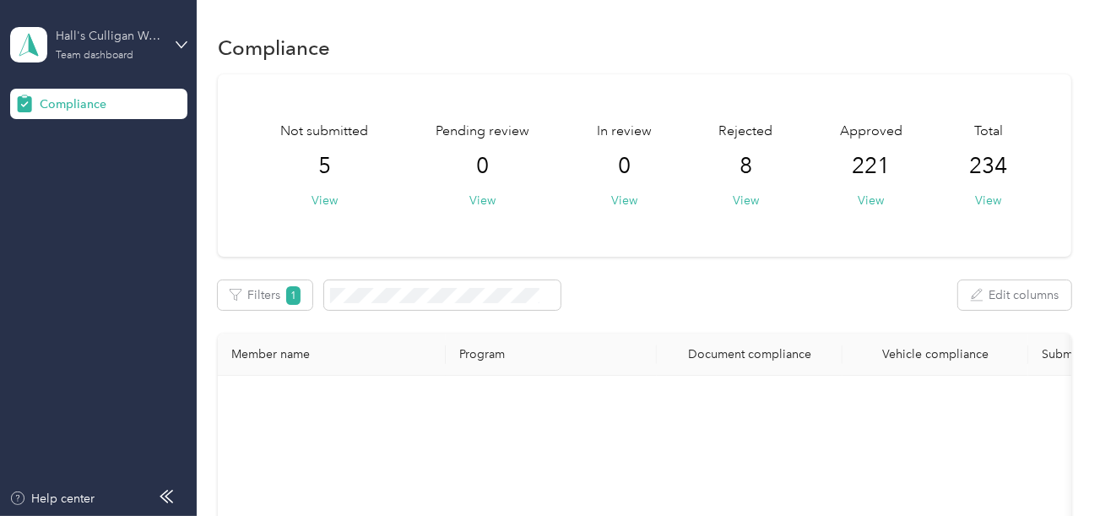
click at [118, 58] on div "Team dashboard" at bounding box center [95, 56] width 78 height 10
click at [82, 169] on div "Log out" at bounding box center [56, 177] width 65 height 18
